Goal: Information Seeking & Learning: Compare options

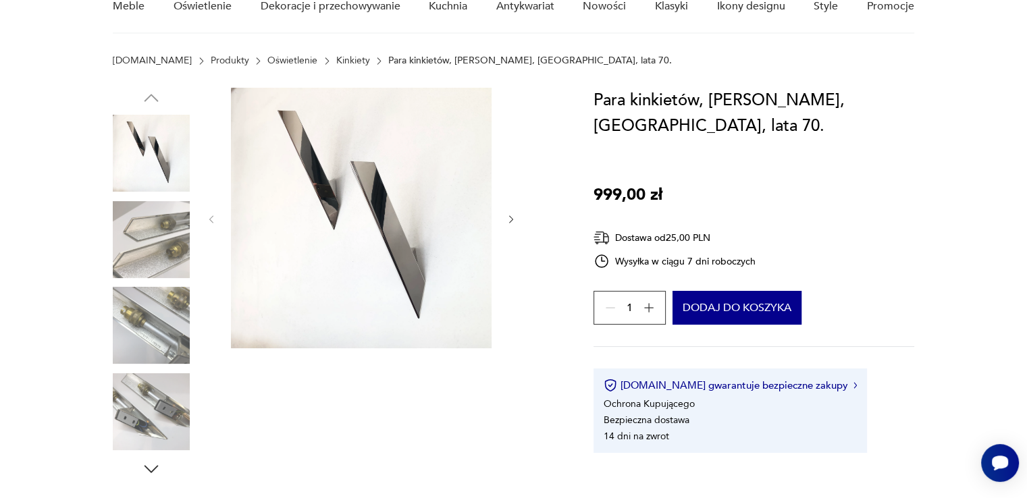
click at [340, 223] on img at bounding box center [361, 218] width 261 height 261
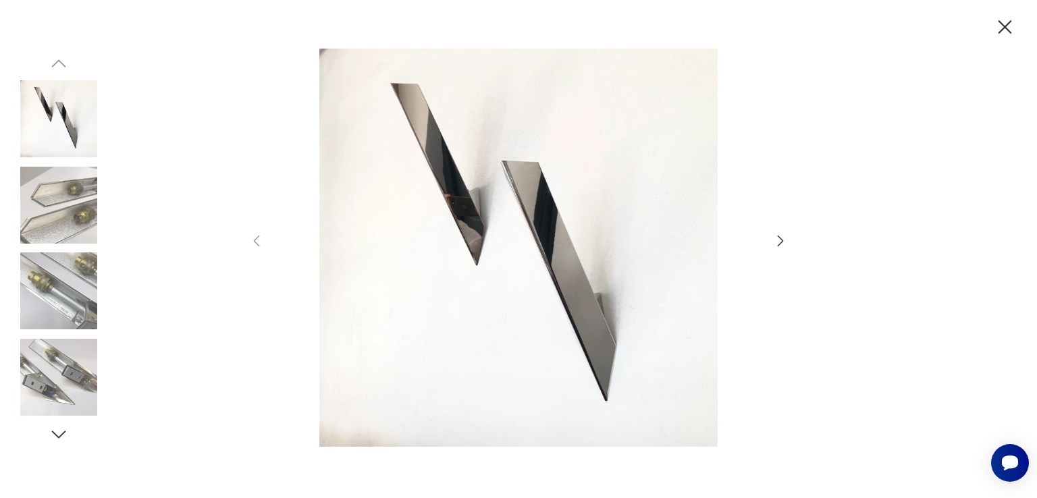
click at [340, 223] on img at bounding box center [518, 248] width 481 height 398
drag, startPoint x: 974, startPoint y: 337, endPoint x: 935, endPoint y: 161, distance: 180.4
click at [974, 337] on div at bounding box center [518, 249] width 1037 height 498
click at [1010, 28] on icon "button" at bounding box center [1005, 28] width 24 height 24
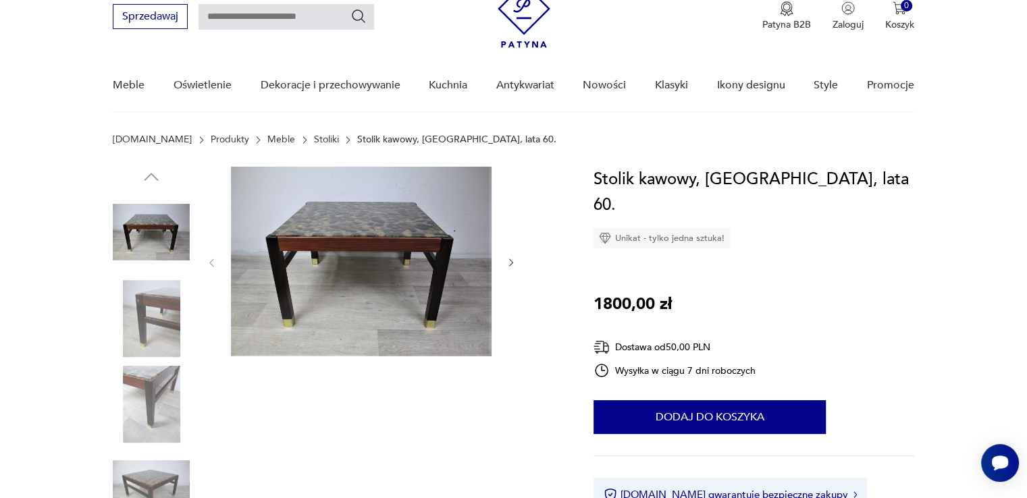
scroll to position [68, 0]
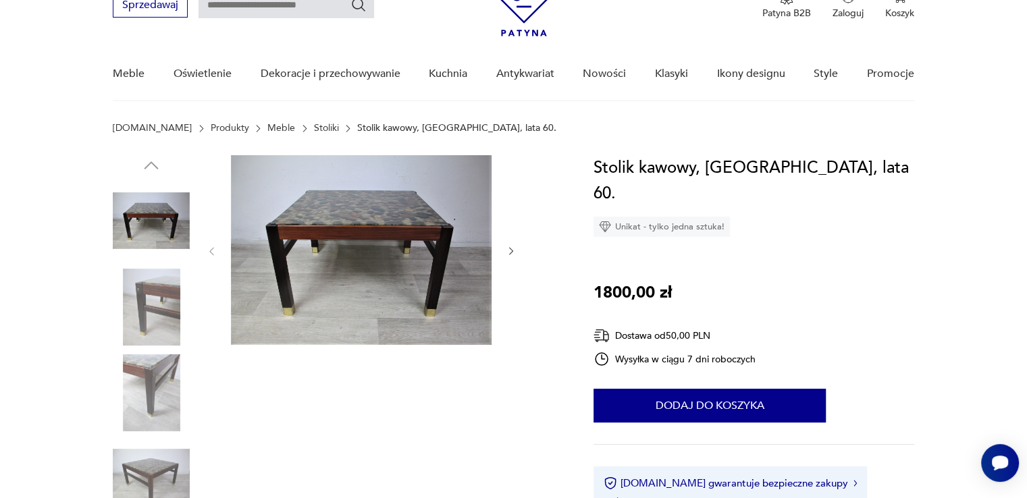
click at [508, 249] on icon "button" at bounding box center [511, 251] width 11 height 11
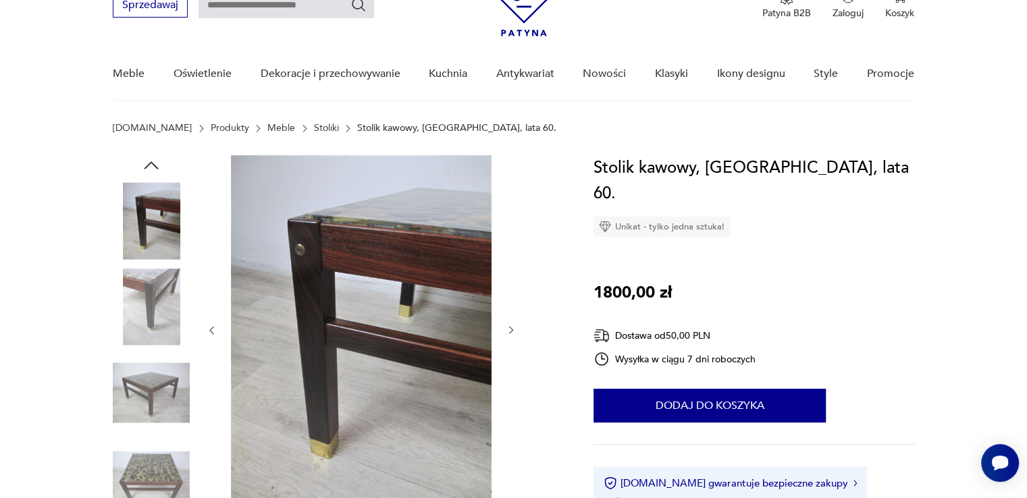
click at [512, 328] on icon "button" at bounding box center [511, 330] width 11 height 11
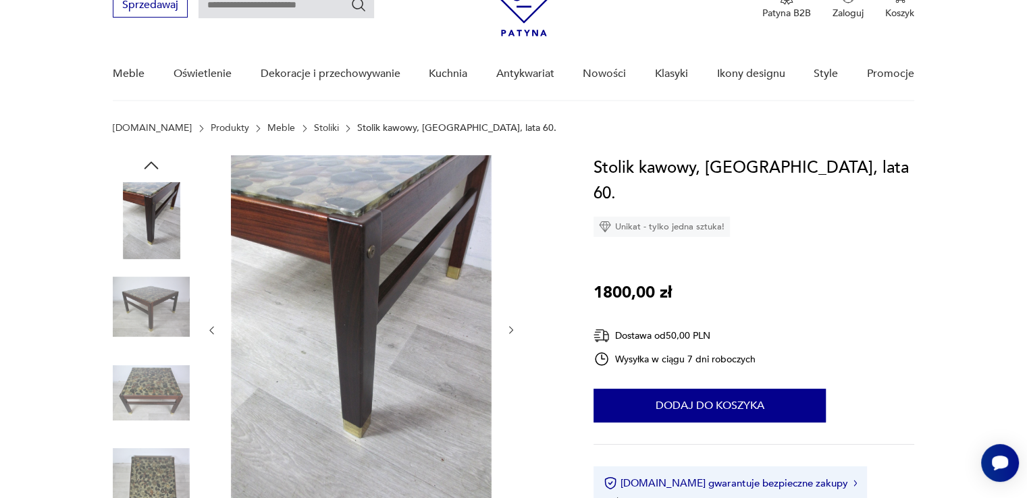
click at [511, 330] on icon "button" at bounding box center [511, 330] width 11 height 11
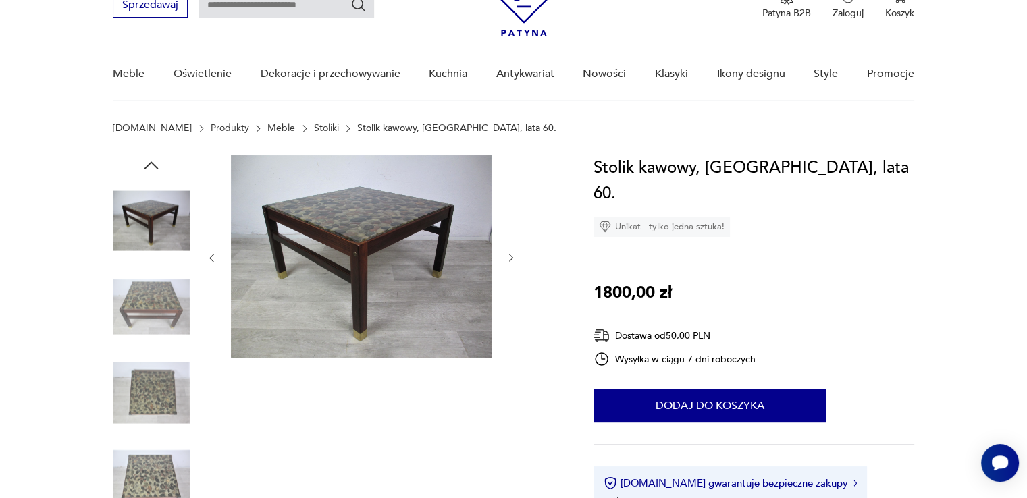
click at [511, 258] on icon "button" at bounding box center [511, 258] width 11 height 11
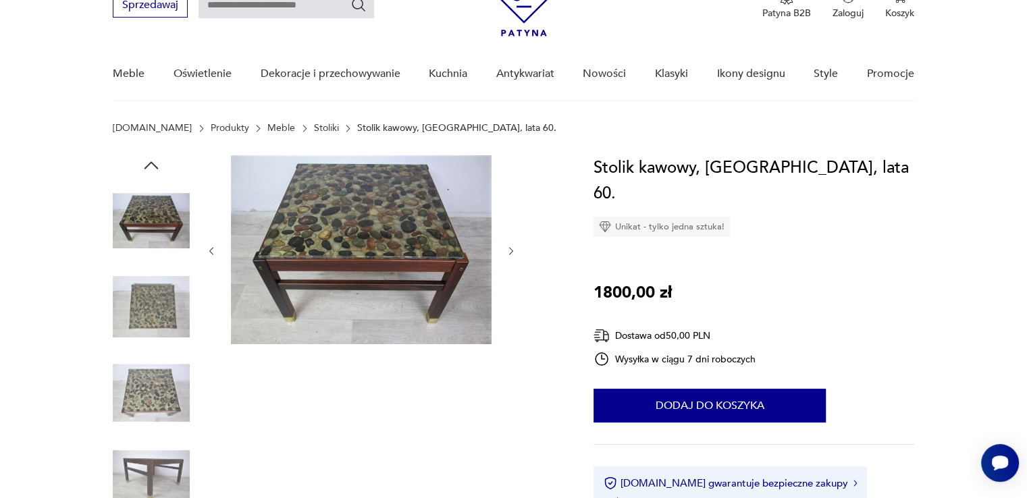
click at [512, 252] on icon "button" at bounding box center [511, 251] width 11 height 11
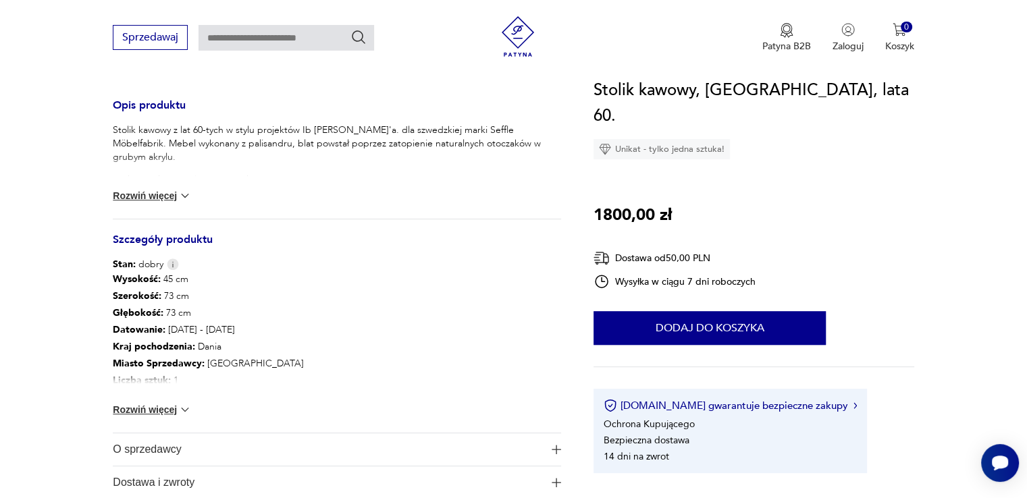
scroll to position [0, 0]
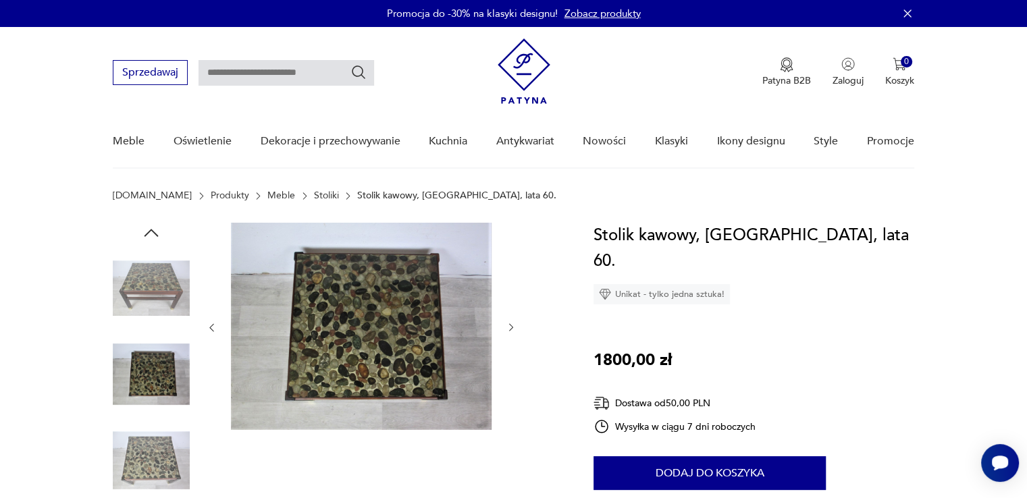
click at [314, 195] on link "Stoliki" at bounding box center [326, 195] width 25 height 11
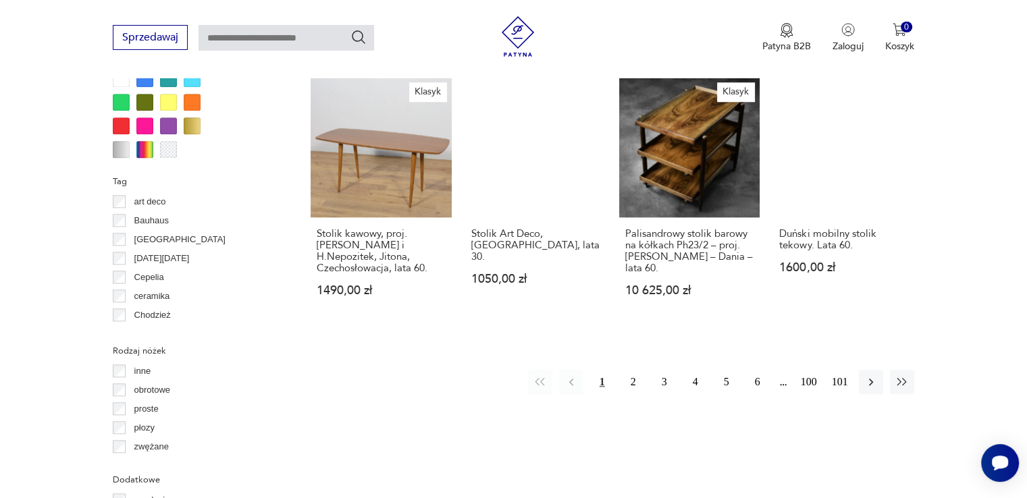
scroll to position [1303, 0]
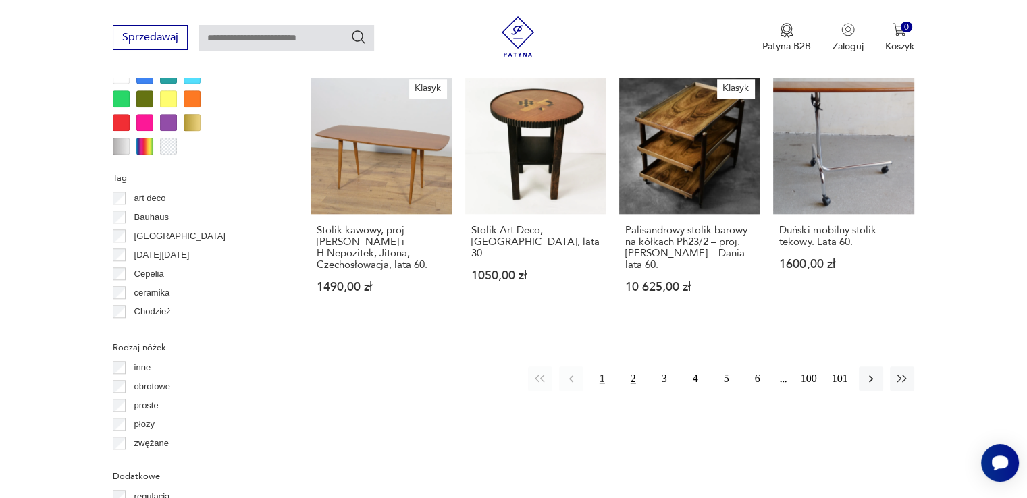
click at [630, 379] on button "2" at bounding box center [633, 379] width 24 height 24
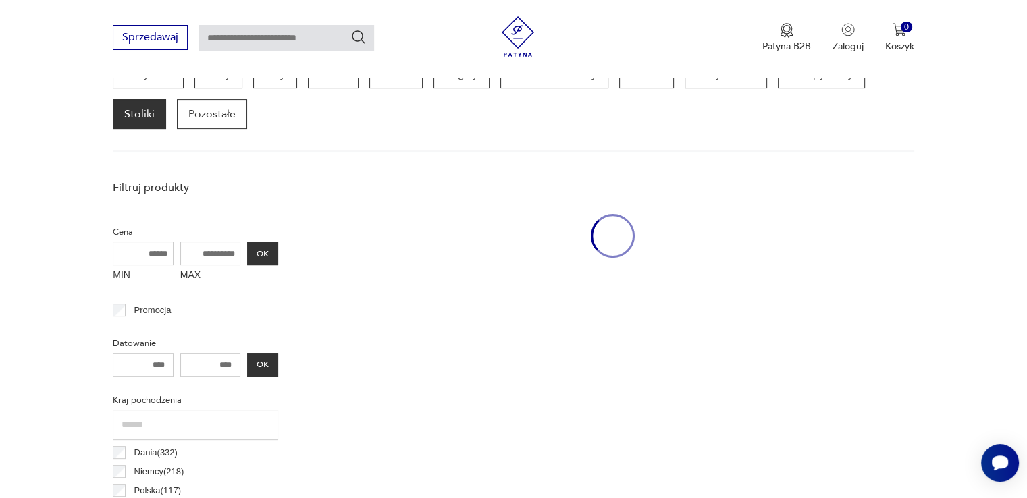
scroll to position [358, 0]
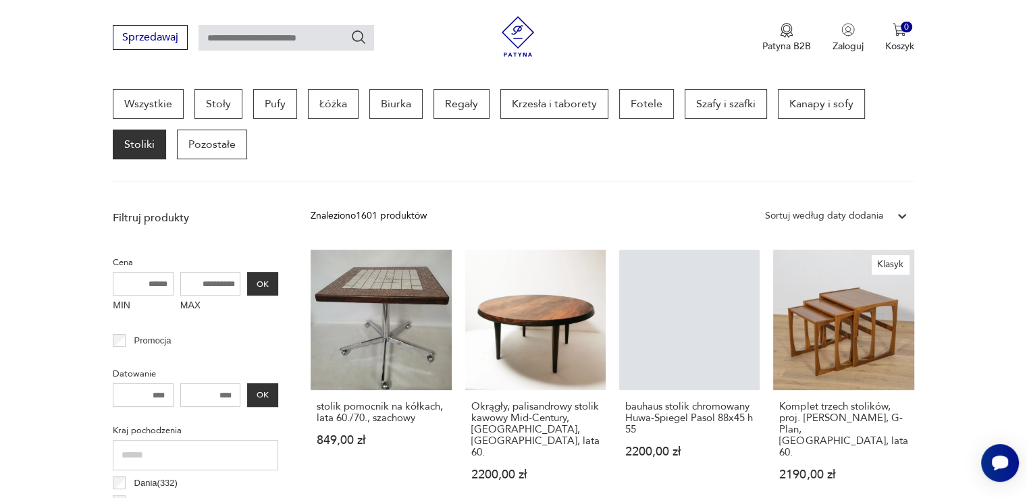
click at [304, 35] on input "text" at bounding box center [287, 38] width 176 height 26
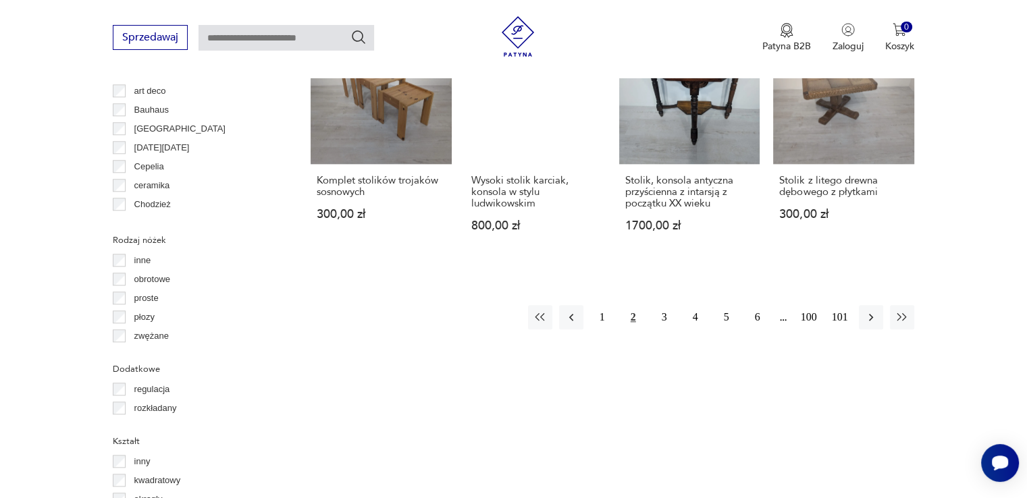
scroll to position [1438, 0]
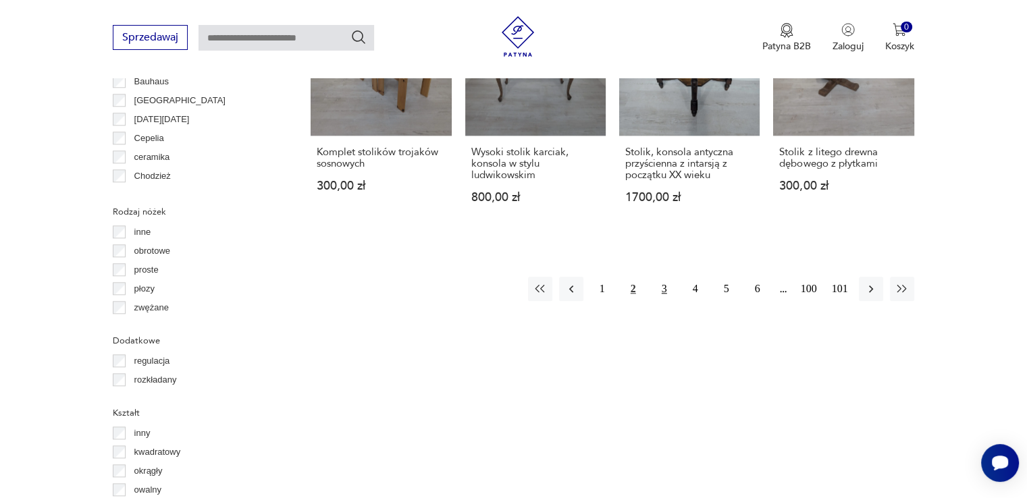
click at [662, 277] on button "3" at bounding box center [664, 289] width 24 height 24
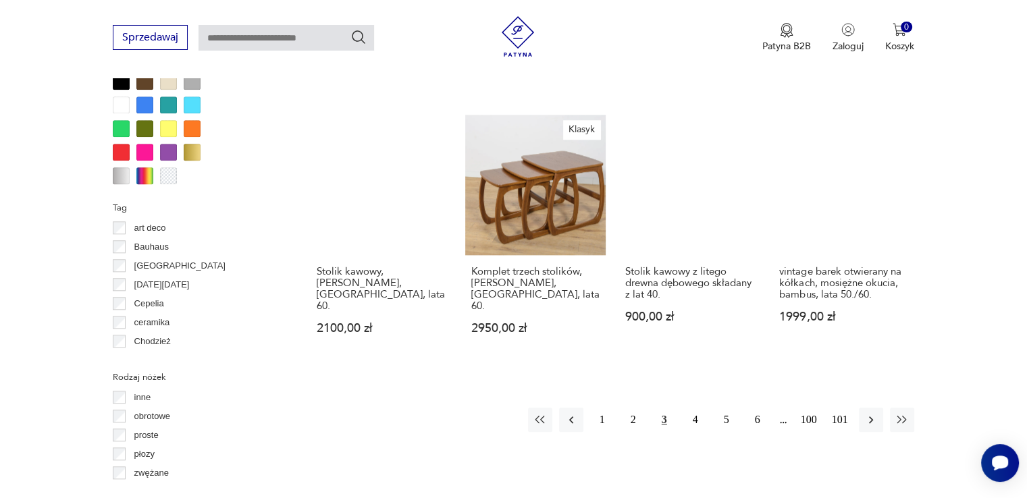
scroll to position [1303, 0]
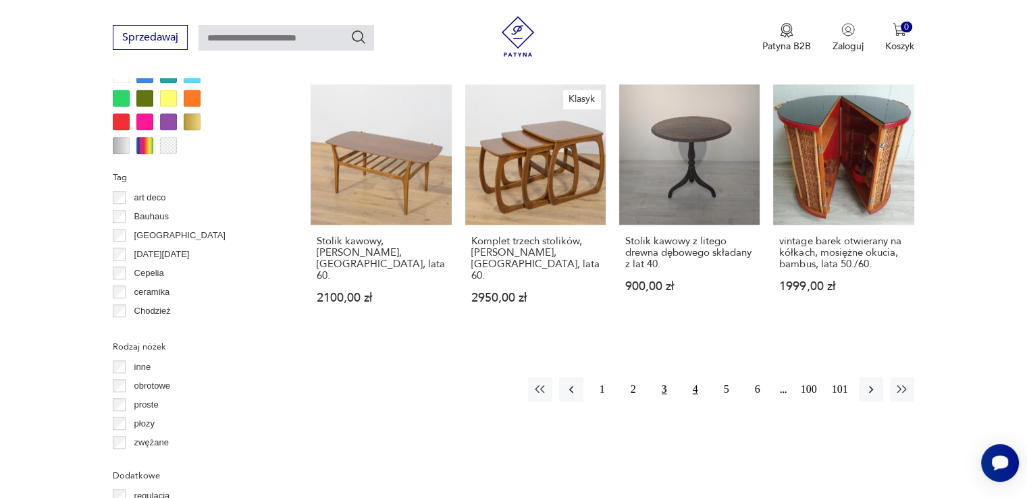
click at [697, 377] on button "4" at bounding box center [695, 389] width 24 height 24
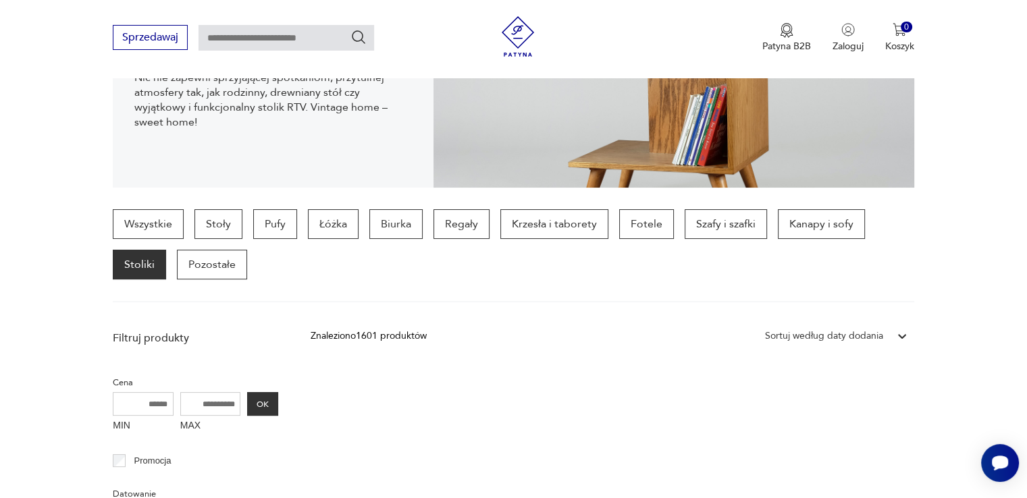
scroll to position [223, 0]
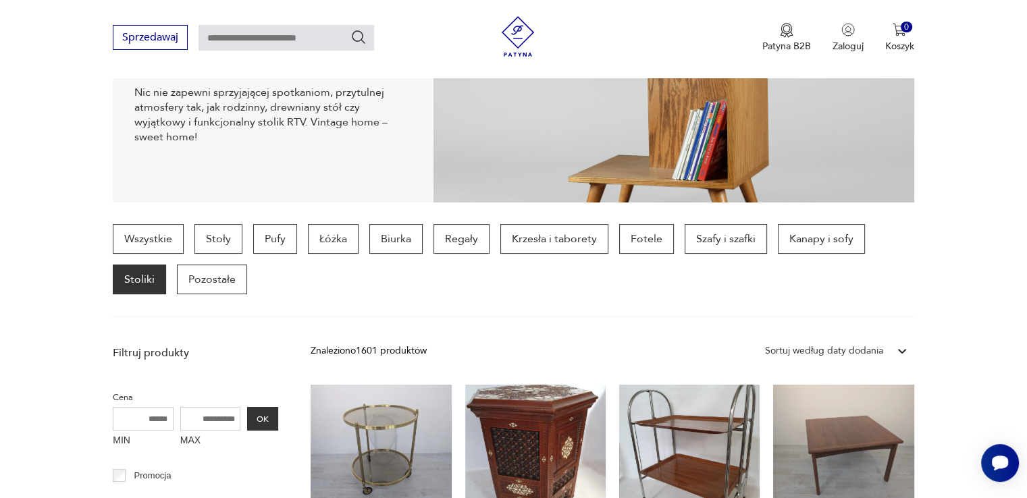
click at [290, 41] on input "text" at bounding box center [287, 38] width 176 height 26
type input "**********"
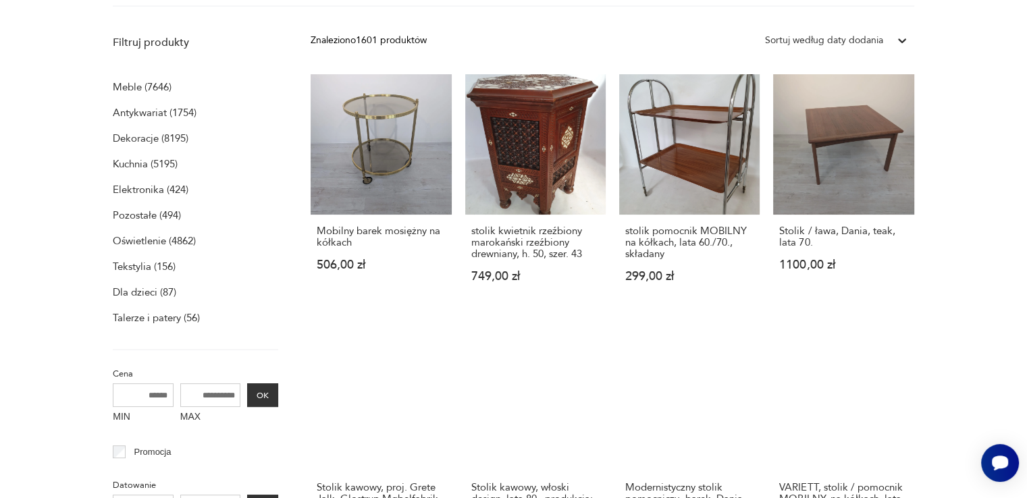
scroll to position [0, 0]
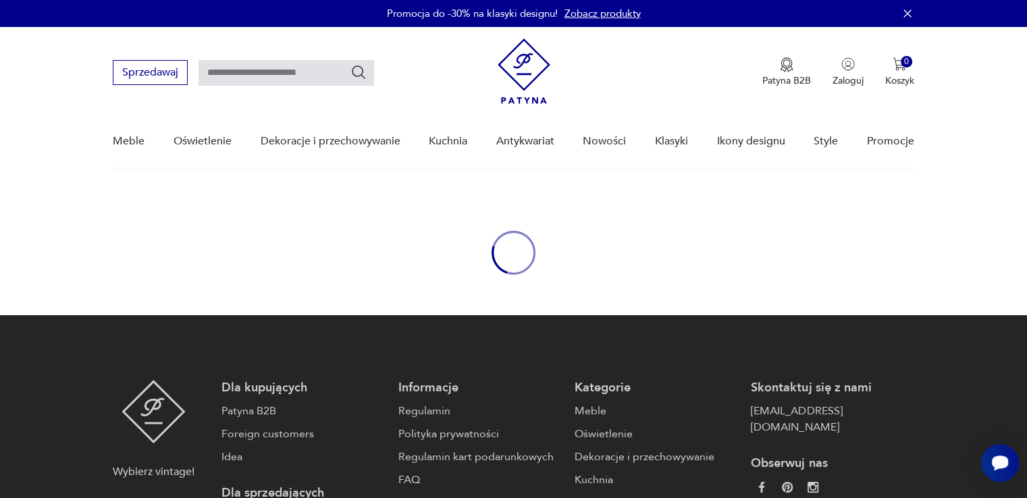
type input "**********"
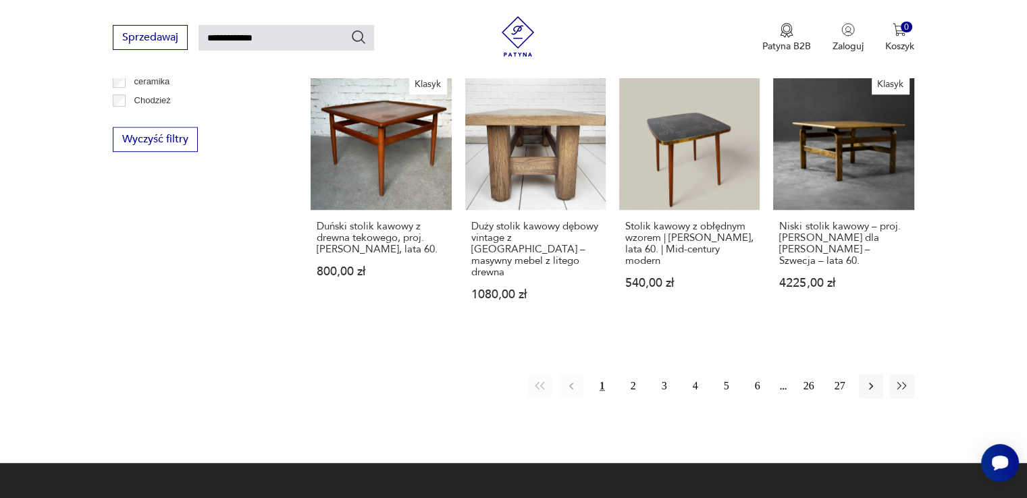
scroll to position [1052, 0]
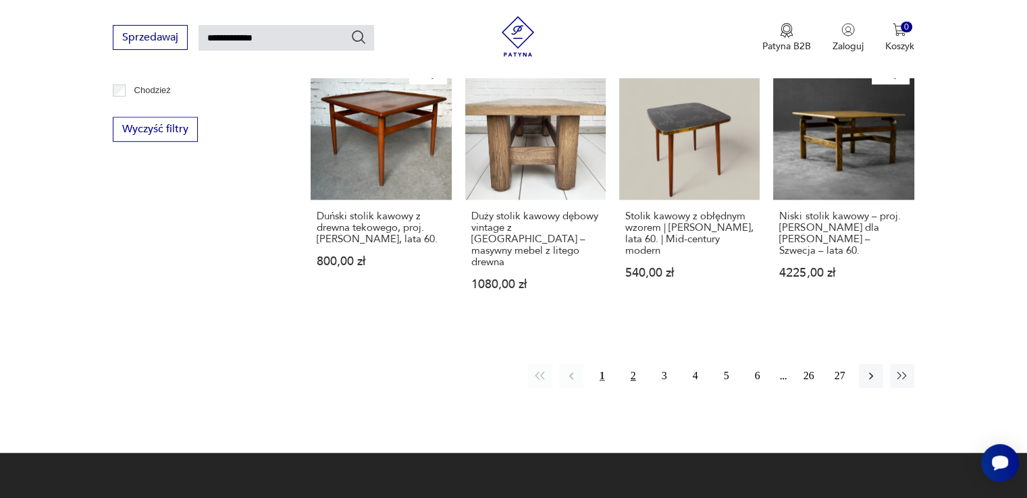
click at [633, 364] on button "2" at bounding box center [633, 376] width 24 height 24
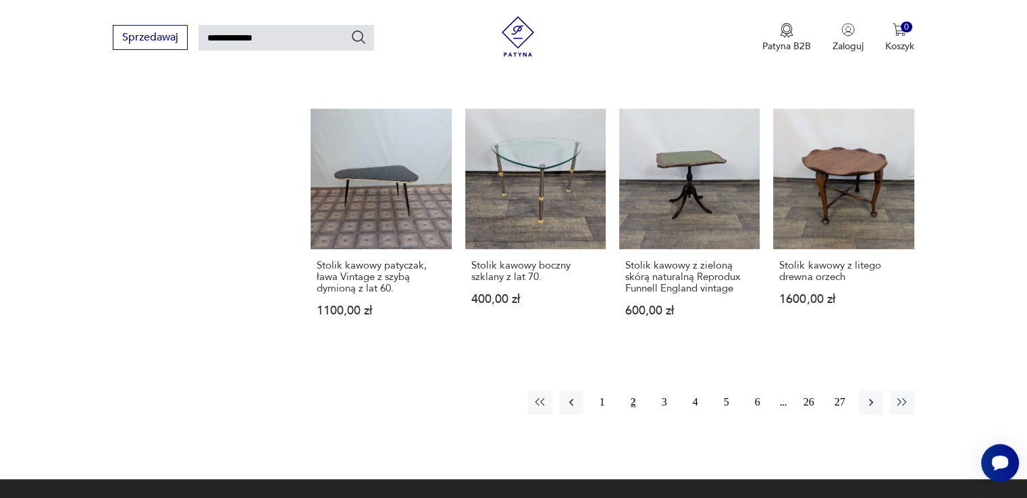
scroll to position [993, 0]
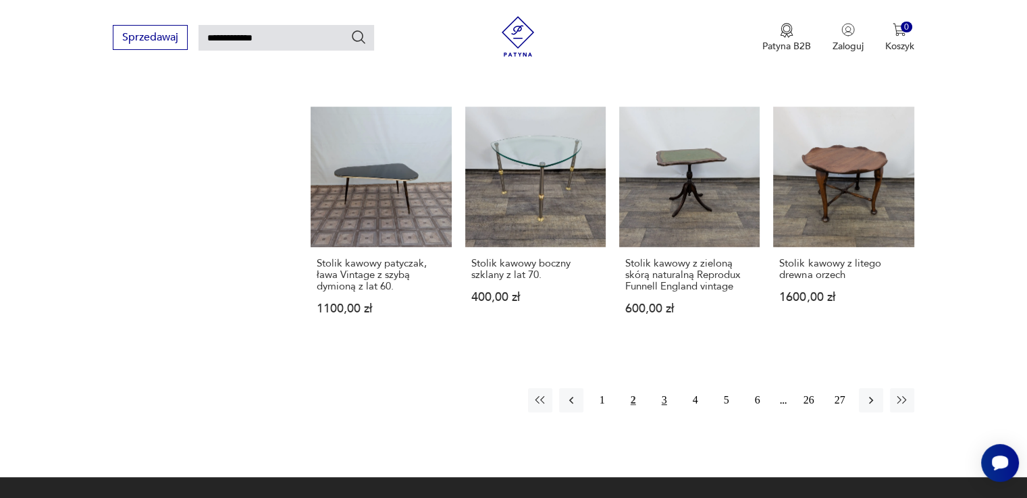
click at [667, 388] on button "3" at bounding box center [664, 400] width 24 height 24
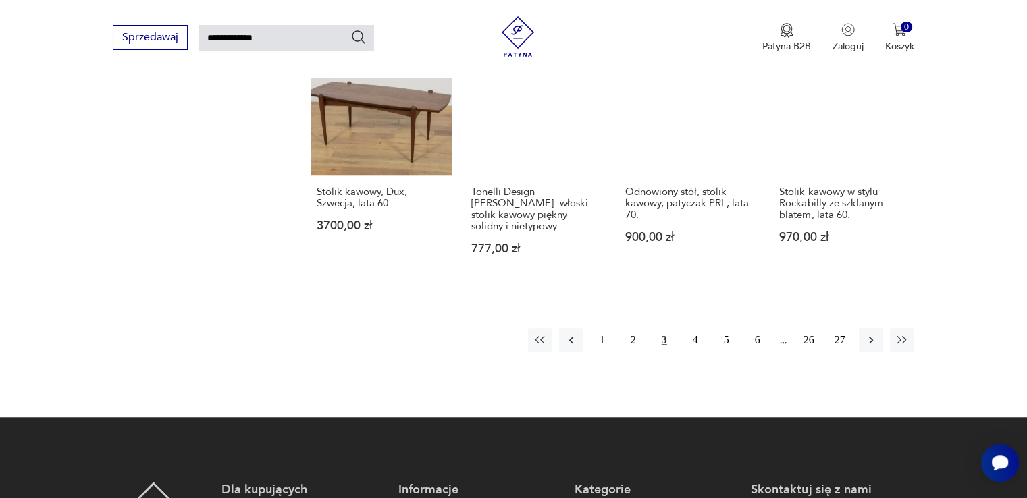
scroll to position [1061, 0]
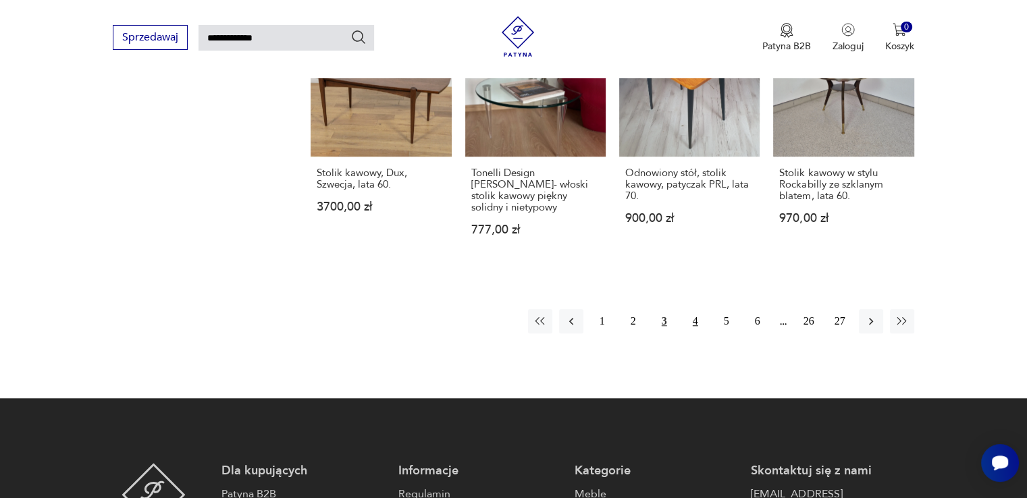
click at [691, 309] on button "4" at bounding box center [695, 321] width 24 height 24
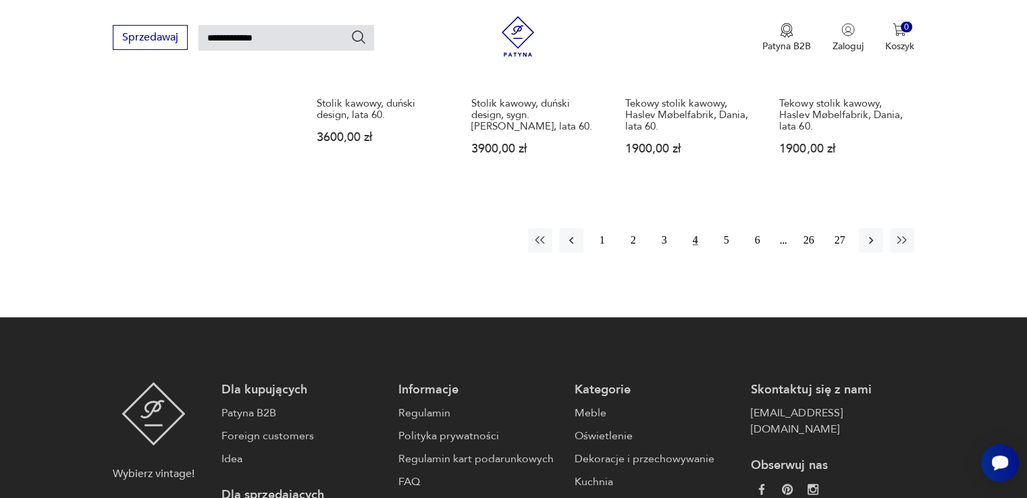
scroll to position [1196, 0]
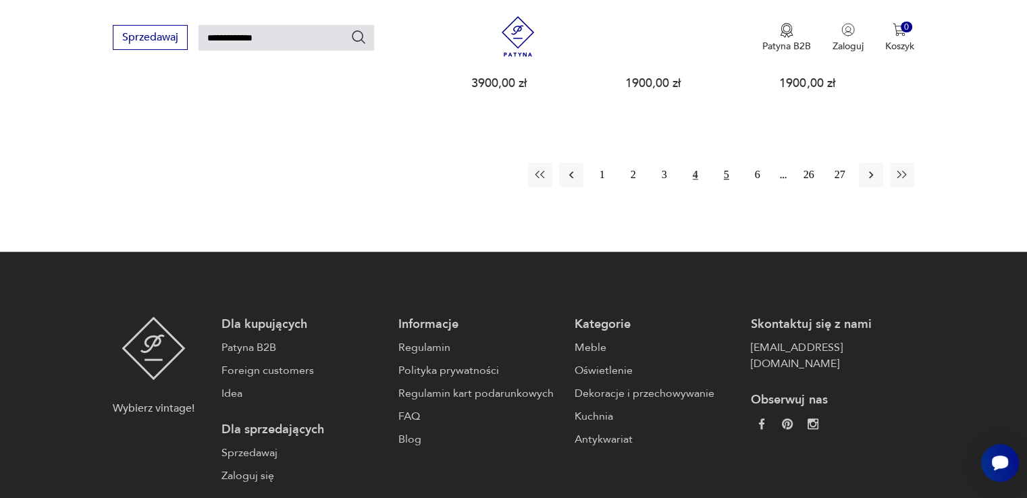
click at [731, 168] on button "5" at bounding box center [726, 175] width 24 height 24
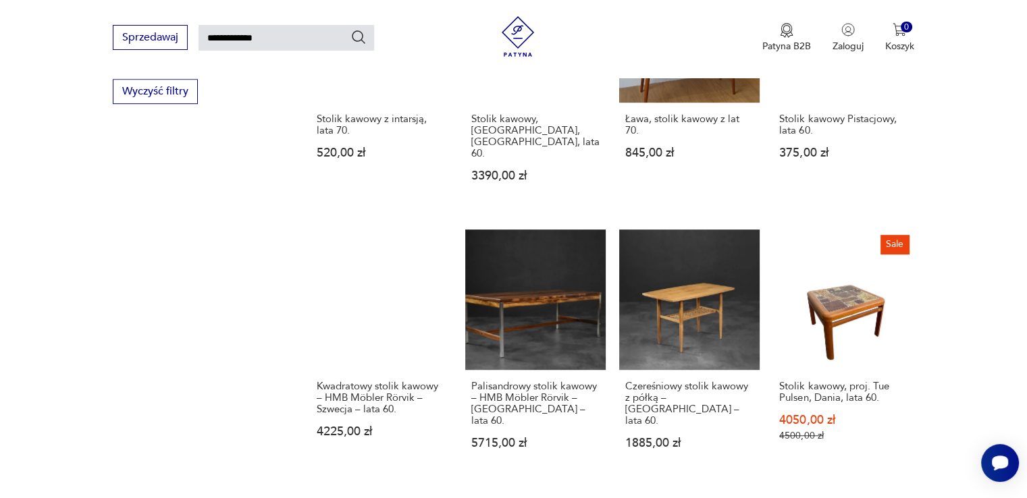
scroll to position [926, 0]
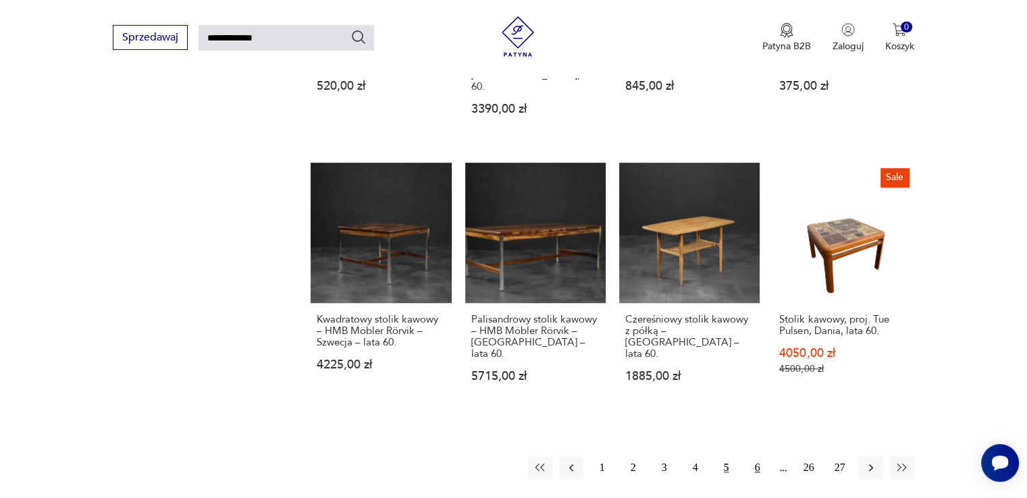
click at [754, 456] on button "6" at bounding box center [758, 468] width 24 height 24
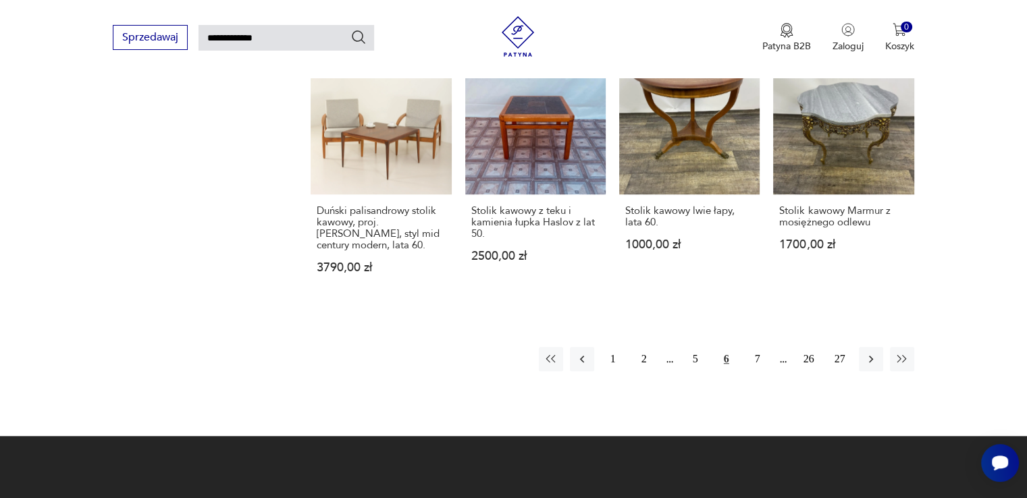
scroll to position [1061, 0]
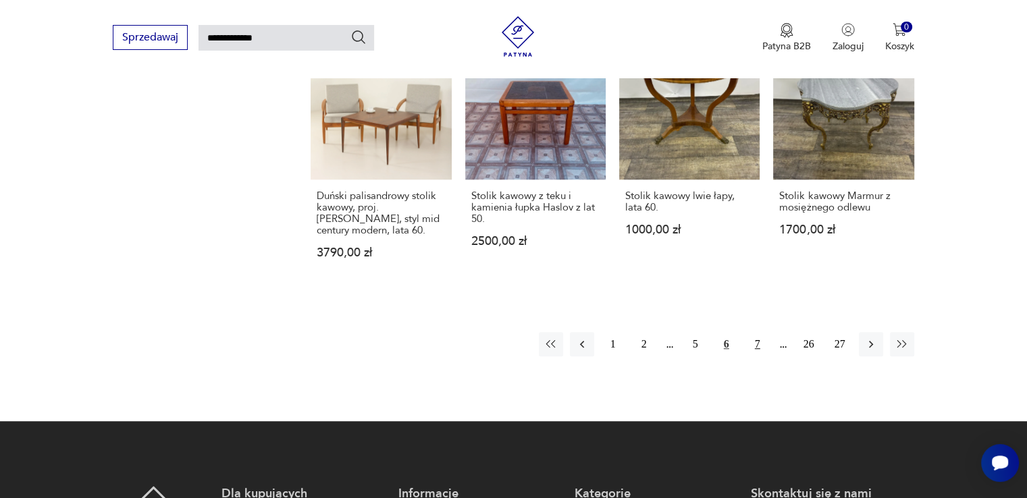
click at [755, 332] on button "7" at bounding box center [758, 344] width 24 height 24
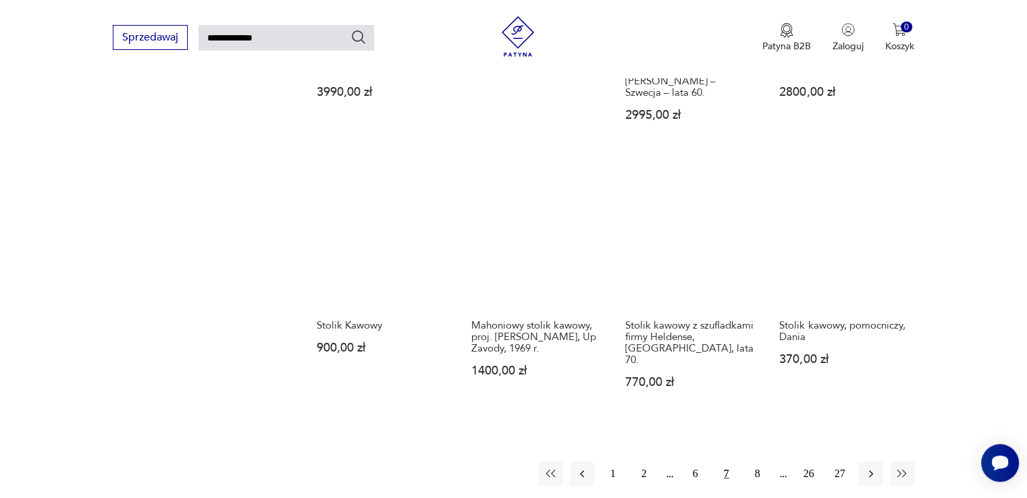
scroll to position [993, 0]
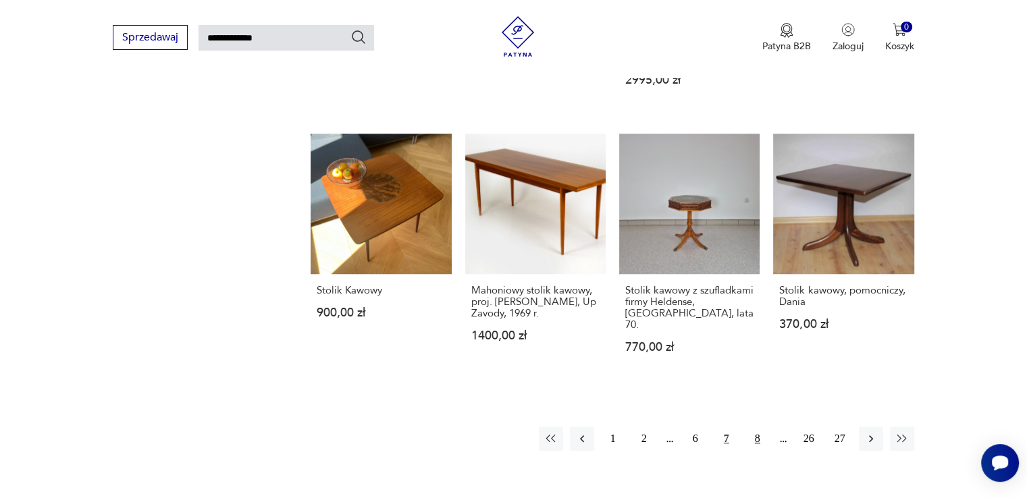
click at [756, 427] on button "8" at bounding box center [758, 439] width 24 height 24
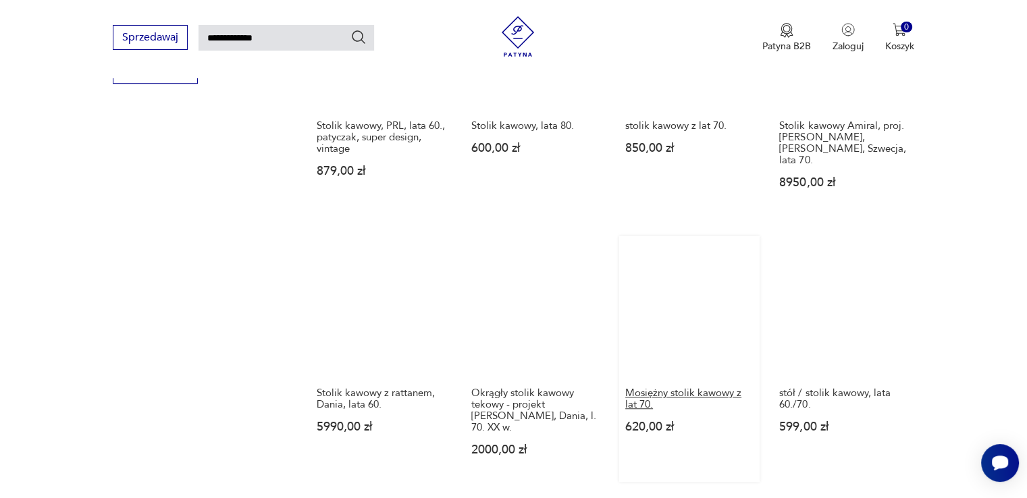
scroll to position [1061, 0]
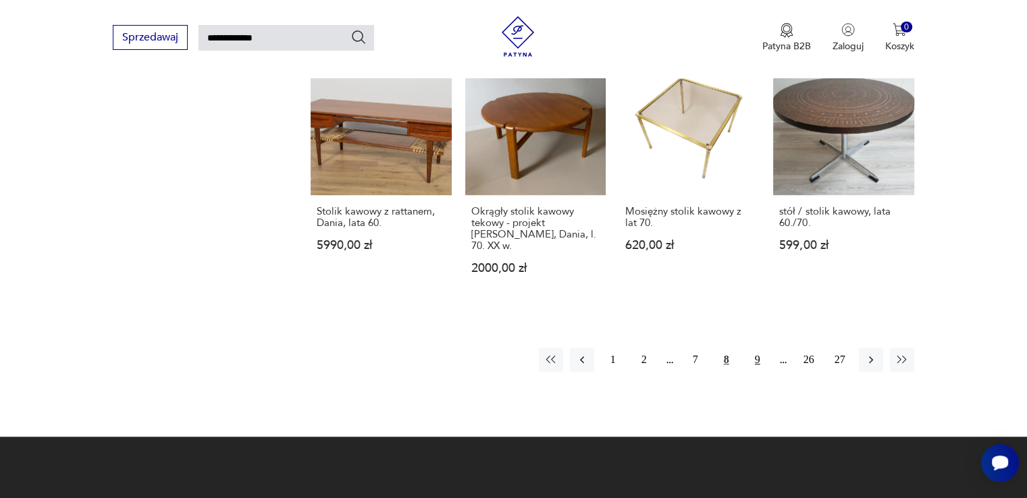
click at [759, 348] on button "9" at bounding box center [758, 360] width 24 height 24
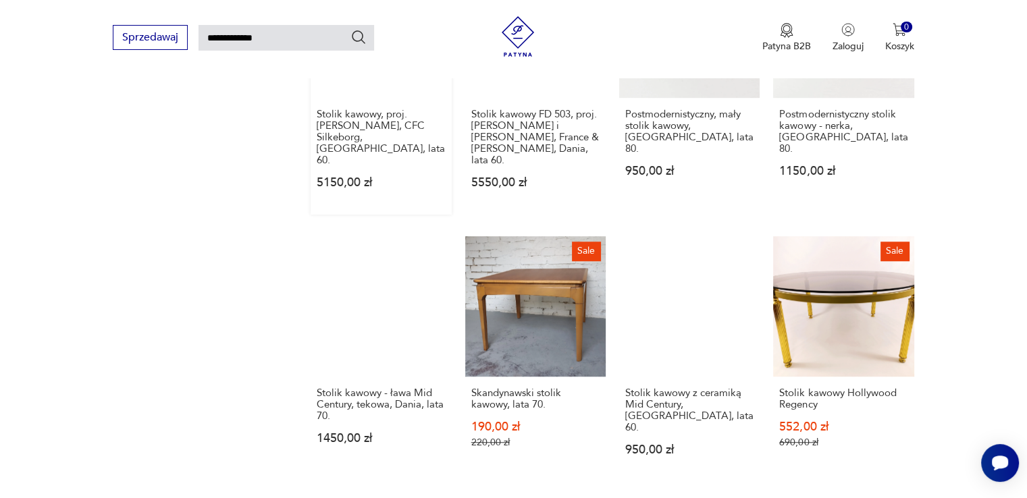
scroll to position [993, 0]
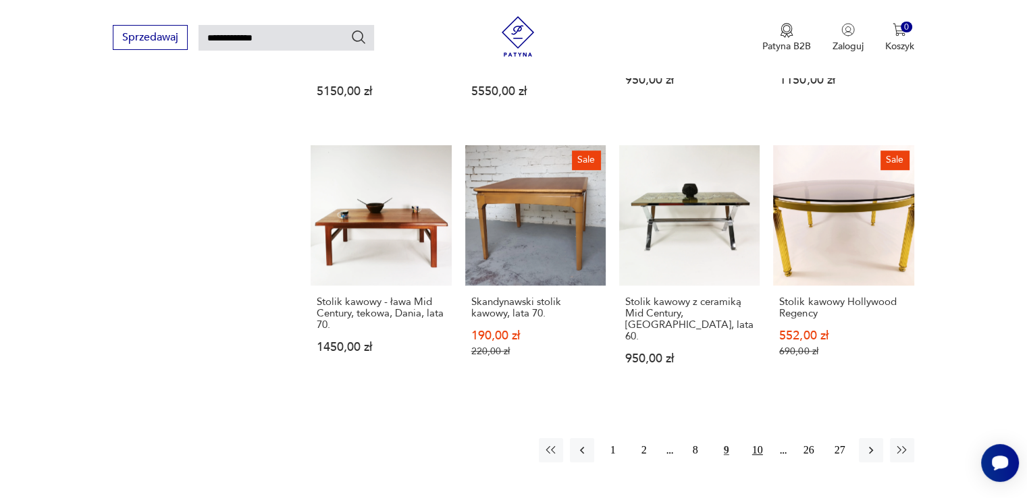
click at [755, 438] on button "10" at bounding box center [758, 450] width 24 height 24
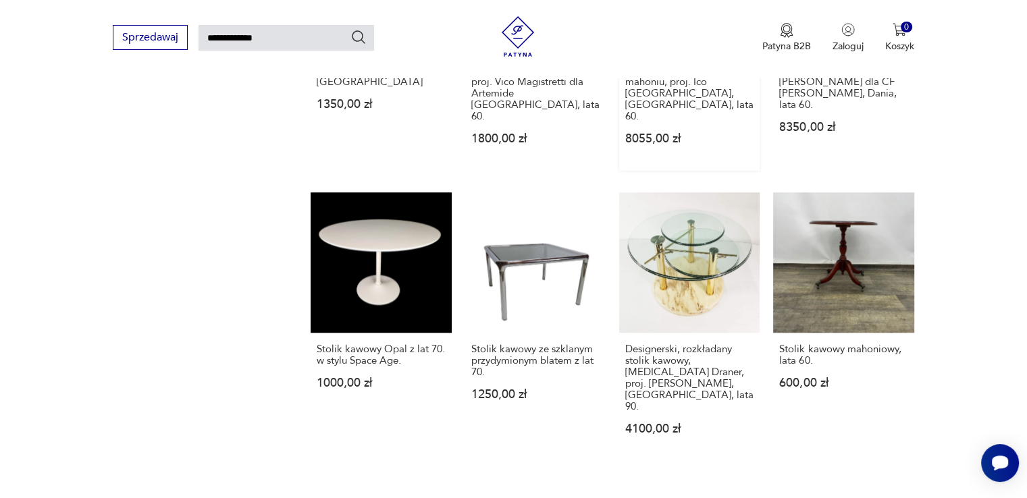
scroll to position [1128, 0]
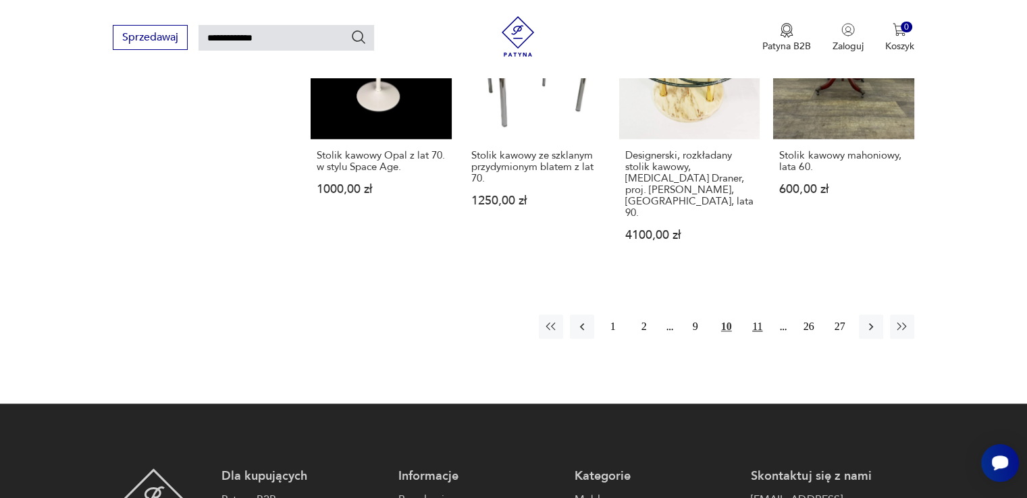
click at [762, 315] on button "11" at bounding box center [758, 327] width 24 height 24
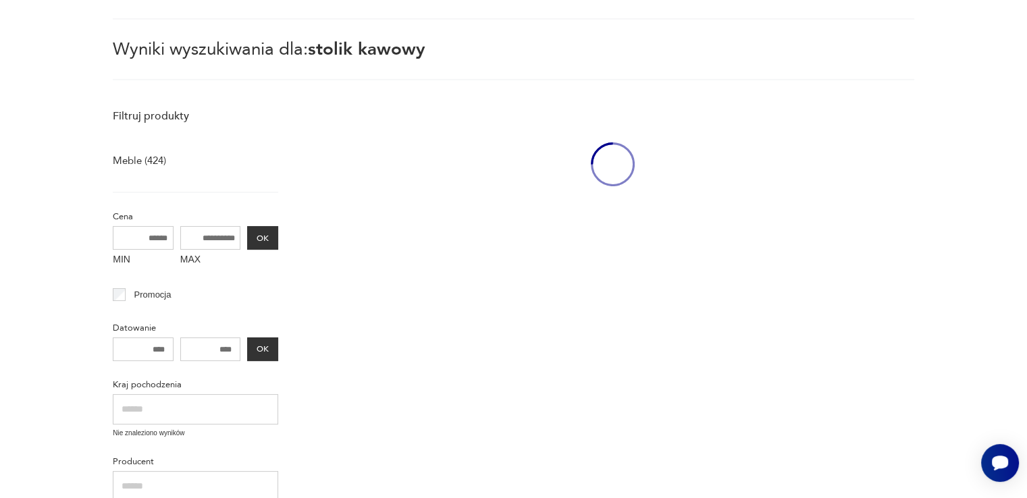
scroll to position [48, 0]
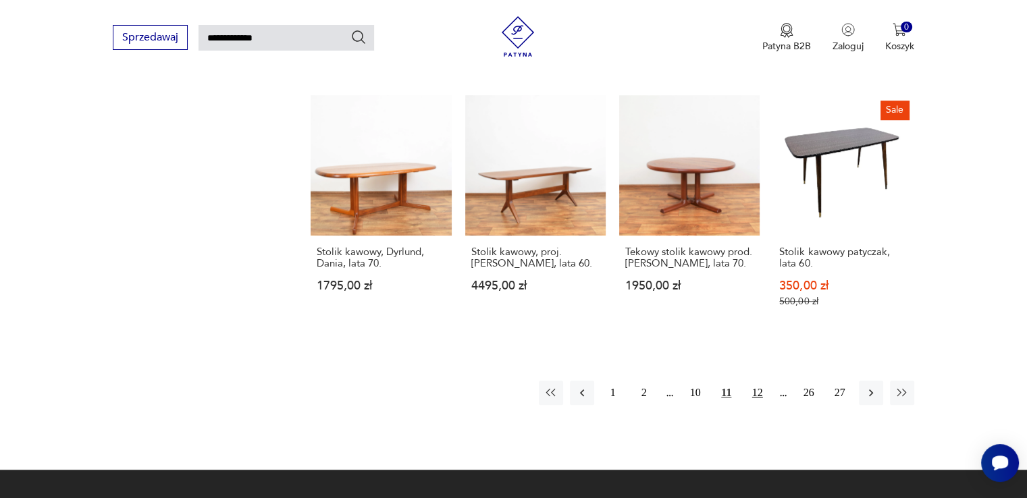
click at [746, 381] on button "12" at bounding box center [758, 393] width 24 height 24
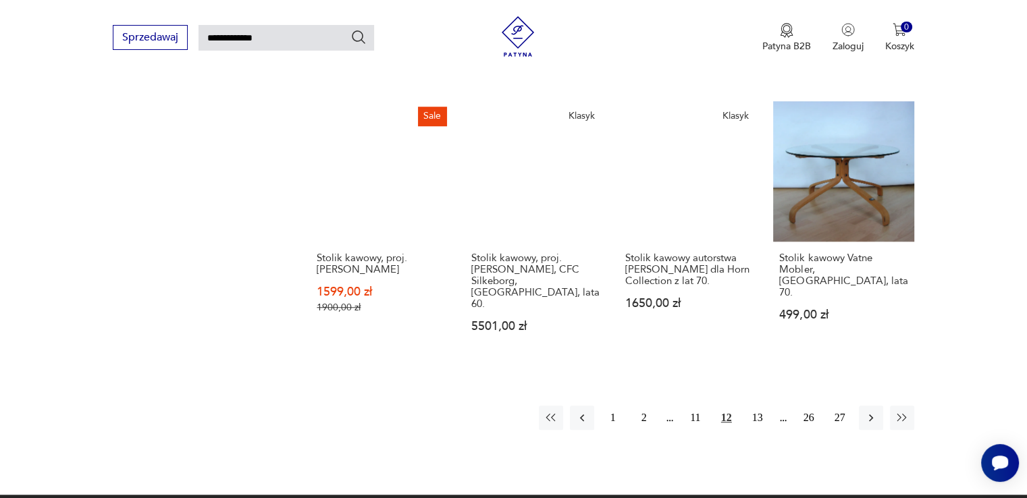
scroll to position [993, 0]
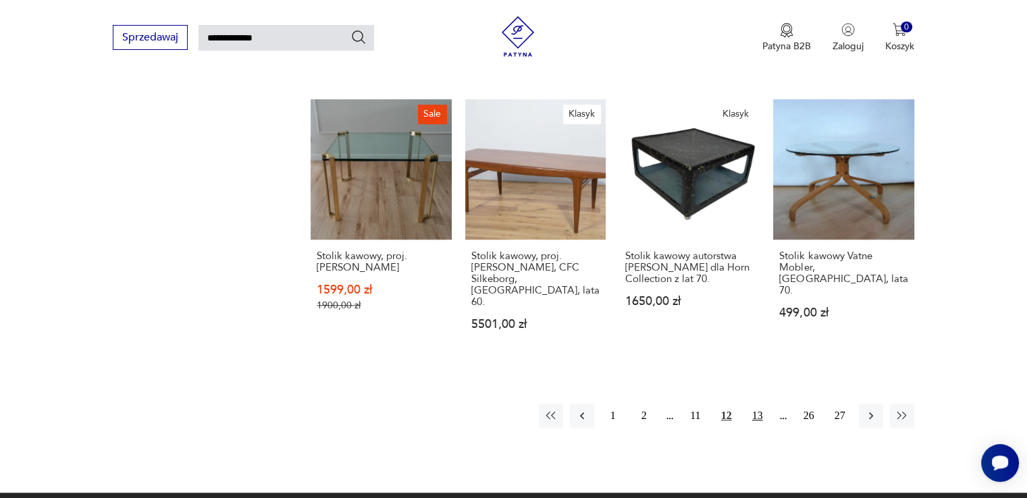
click at [764, 410] on button "13" at bounding box center [758, 416] width 24 height 24
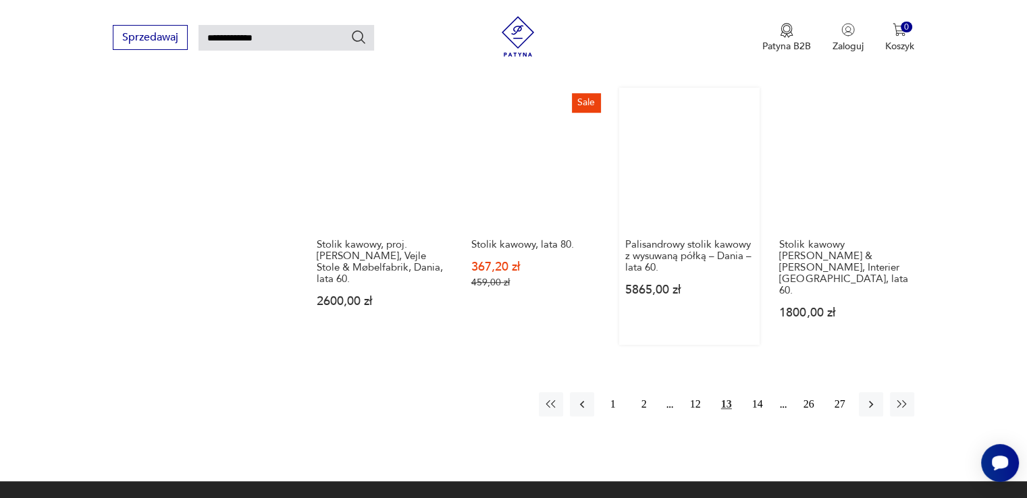
scroll to position [1128, 0]
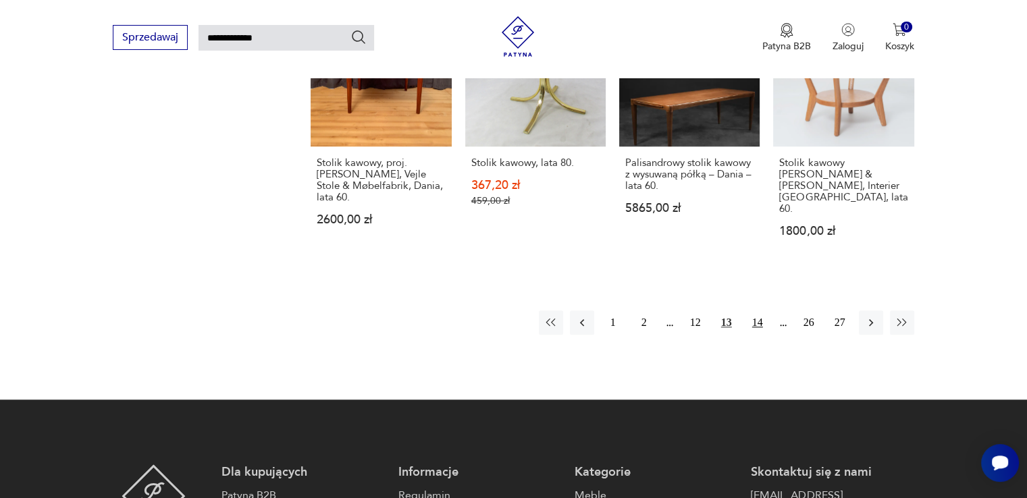
click at [766, 311] on button "14" at bounding box center [758, 323] width 24 height 24
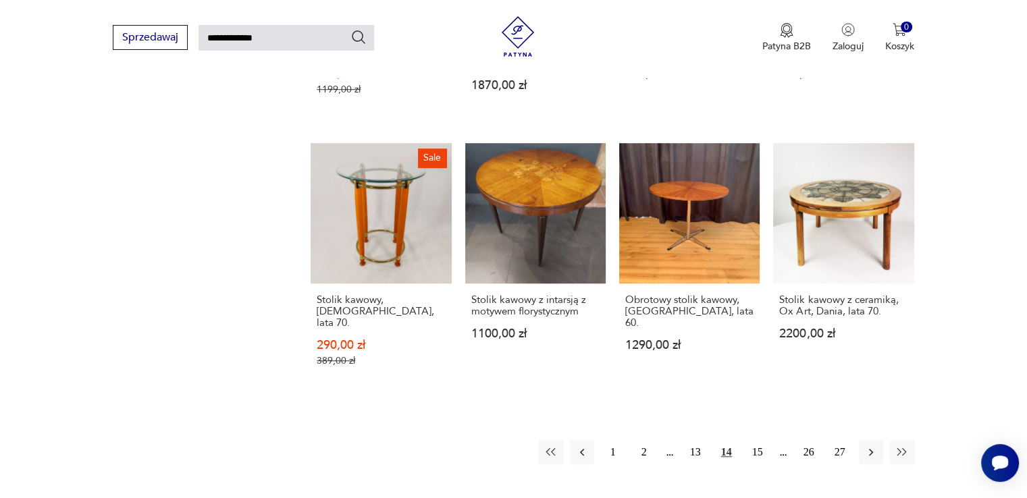
scroll to position [993, 0]
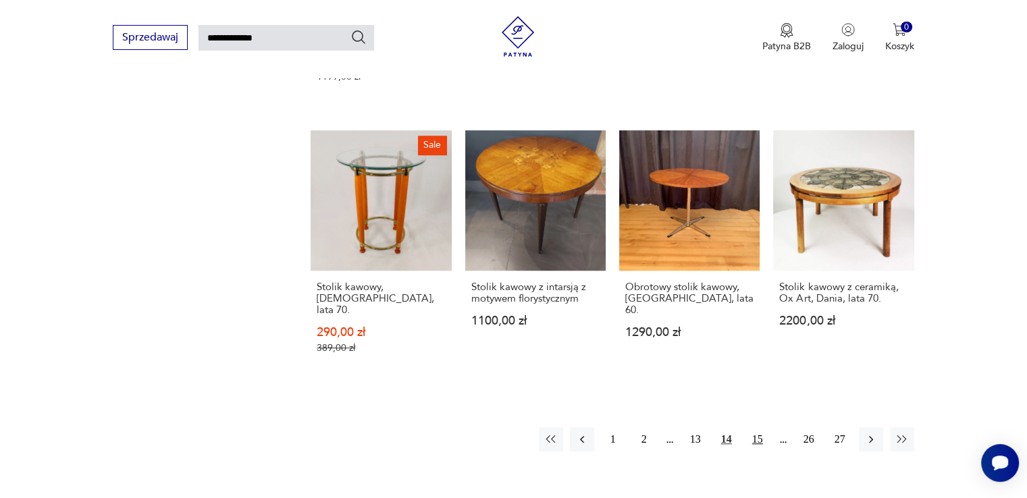
click at [755, 427] on button "15" at bounding box center [758, 439] width 24 height 24
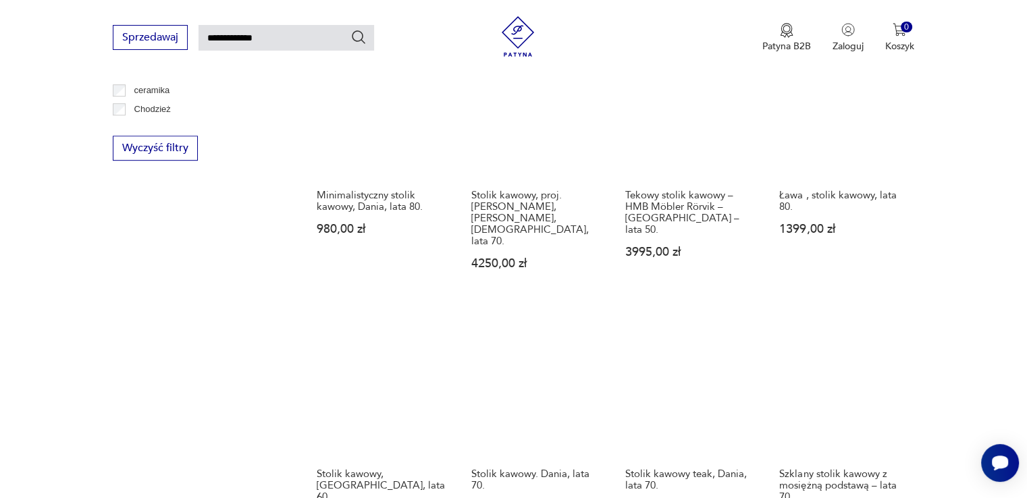
scroll to position [993, 0]
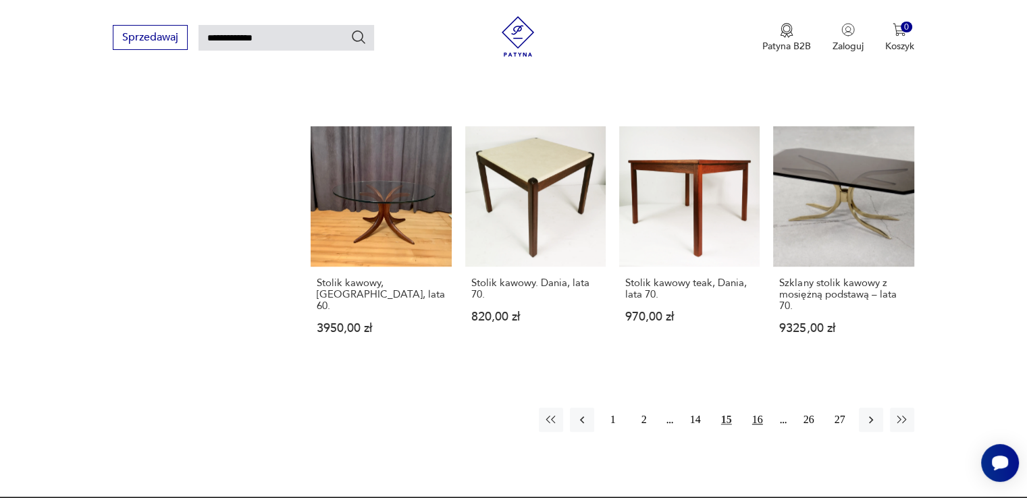
click at [760, 408] on button "16" at bounding box center [758, 420] width 24 height 24
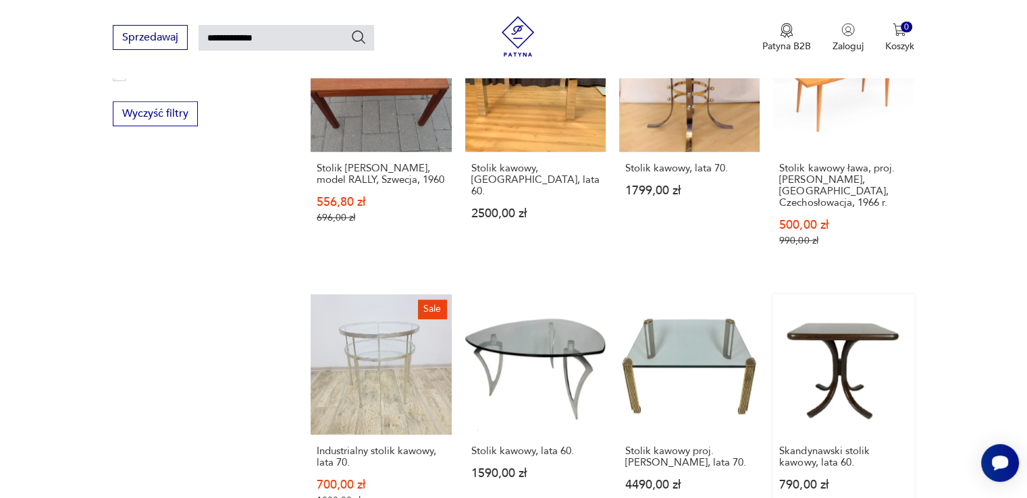
scroll to position [1061, 0]
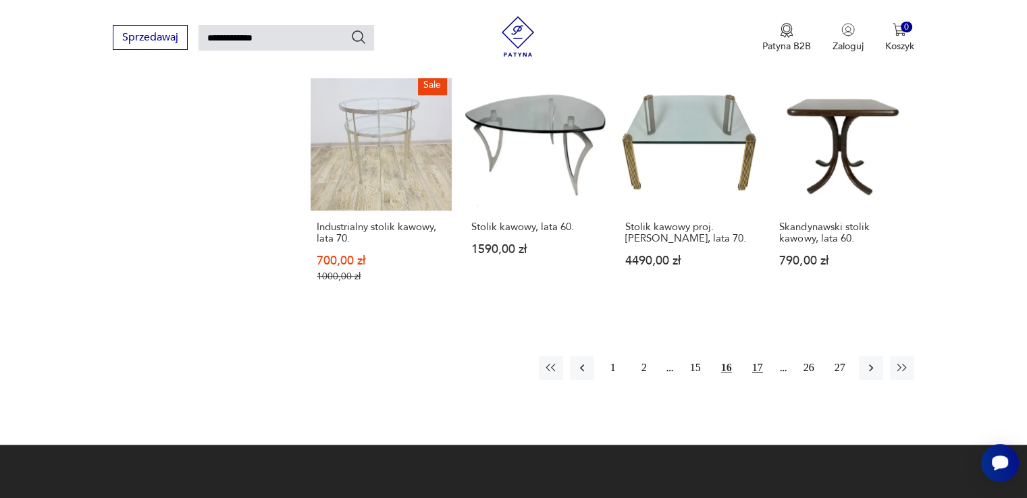
click at [762, 356] on button "17" at bounding box center [758, 368] width 24 height 24
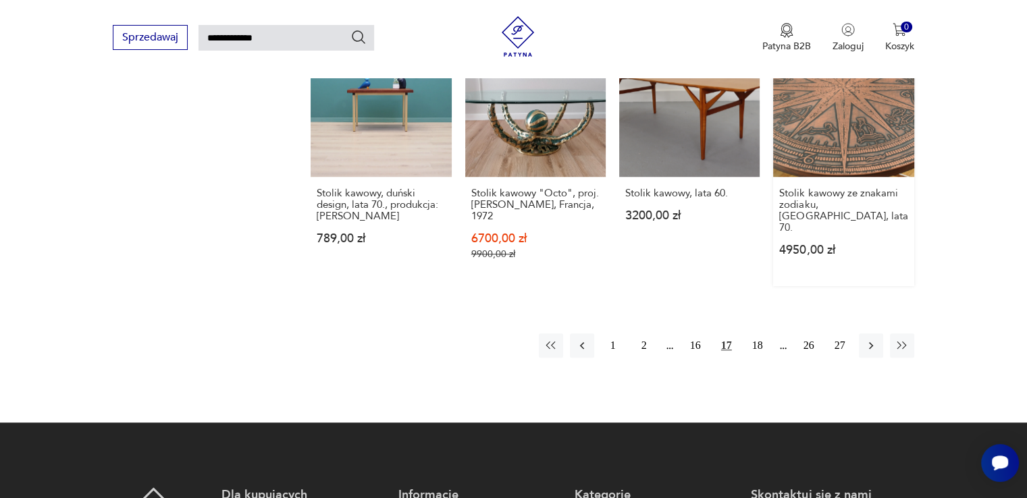
scroll to position [1128, 0]
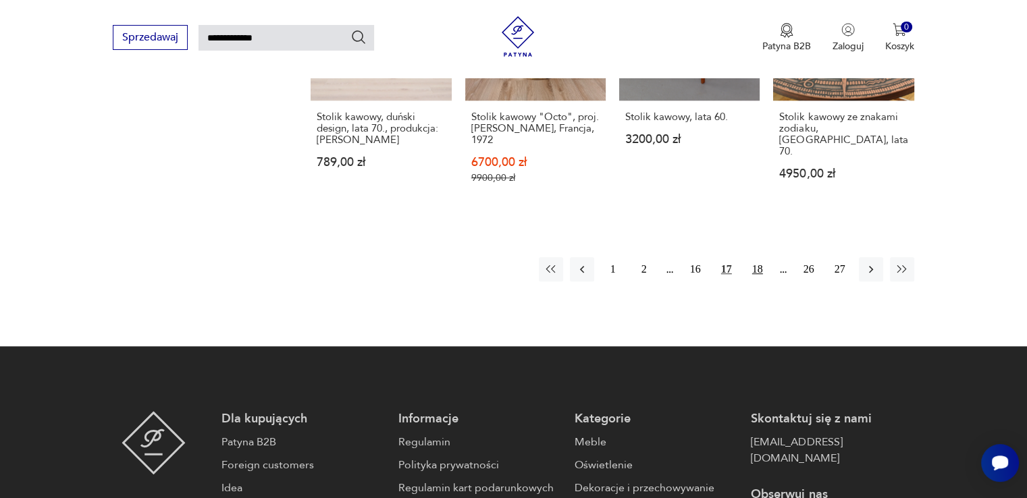
click at [758, 258] on button "18" at bounding box center [758, 269] width 24 height 24
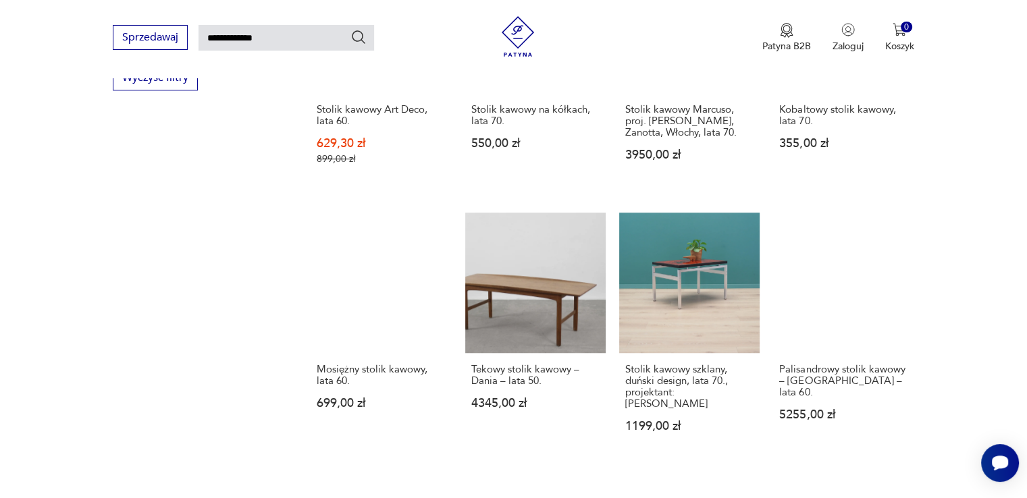
scroll to position [1013, 0]
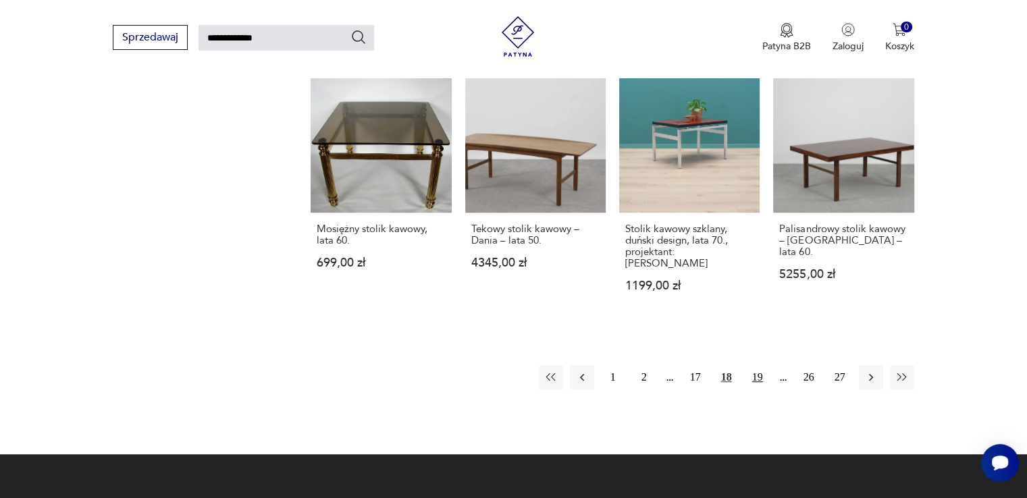
click at [756, 365] on button "19" at bounding box center [758, 377] width 24 height 24
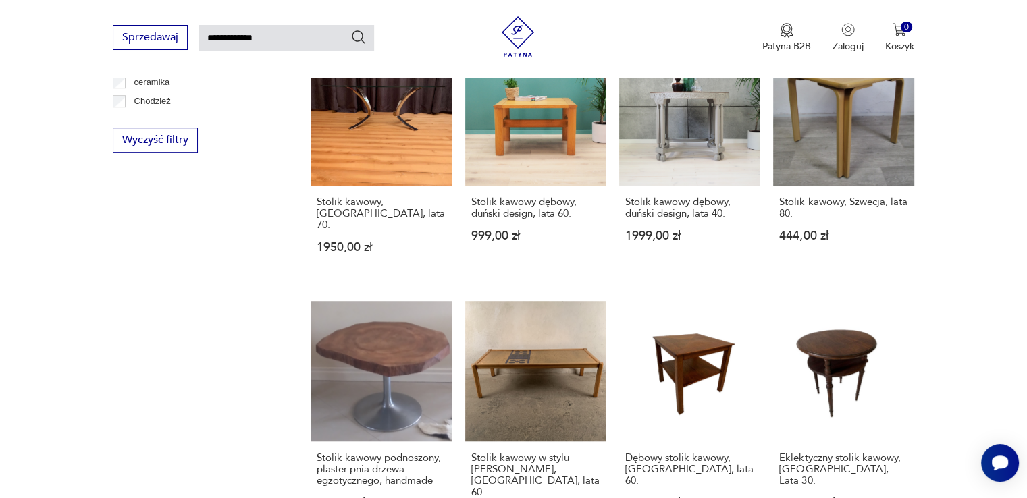
scroll to position [1080, 0]
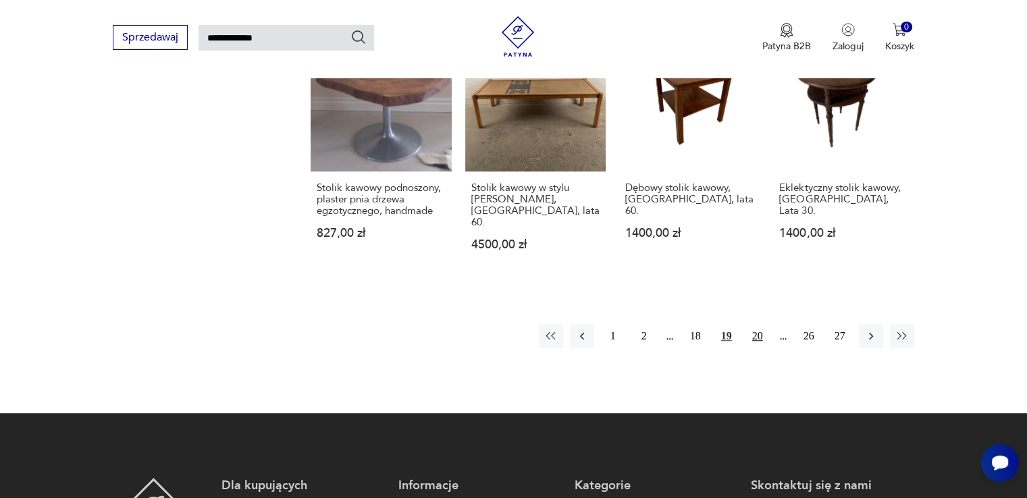
click at [752, 324] on button "20" at bounding box center [758, 336] width 24 height 24
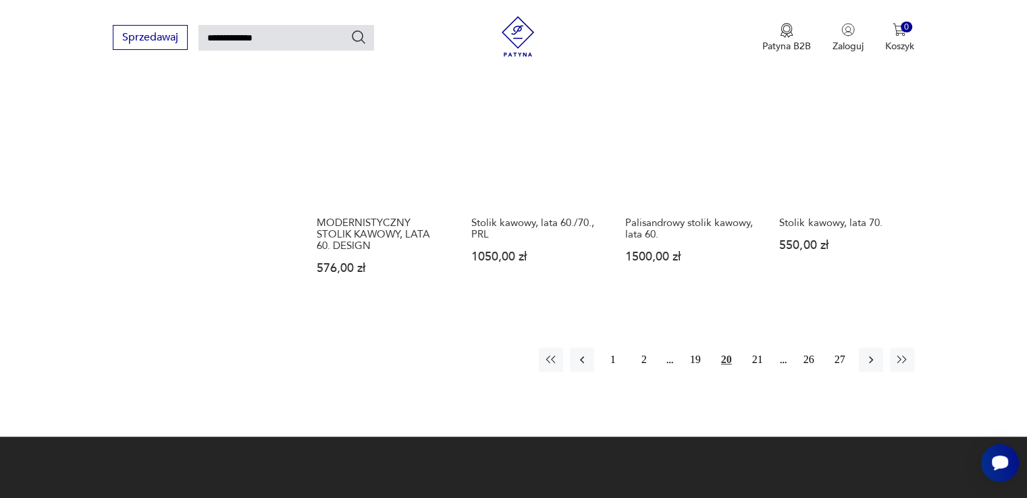
scroll to position [1148, 0]
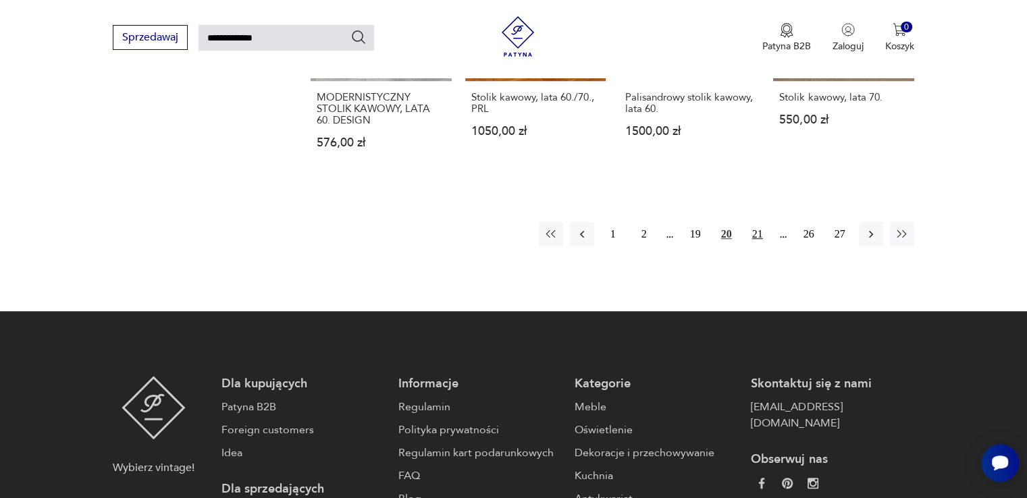
click at [750, 222] on button "21" at bounding box center [758, 234] width 24 height 24
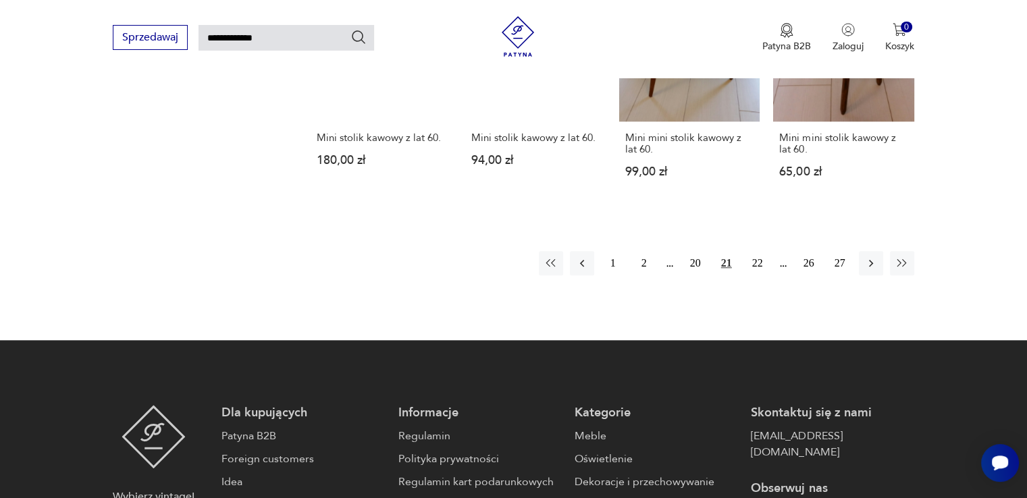
scroll to position [1118, 0]
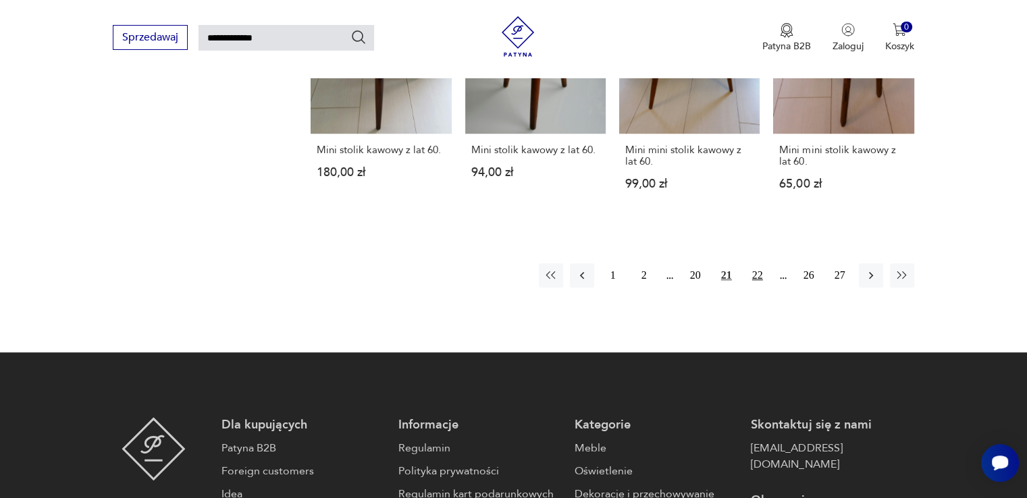
click at [760, 263] on button "22" at bounding box center [758, 275] width 24 height 24
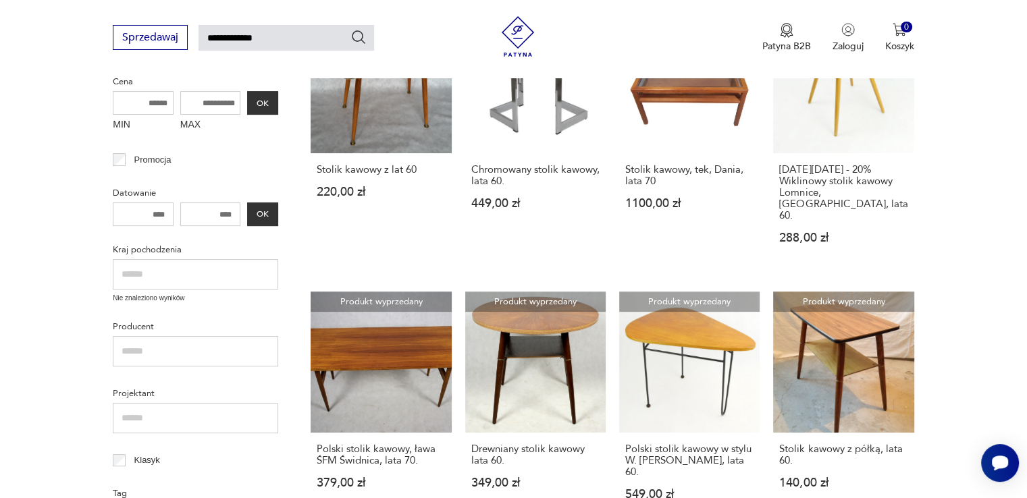
scroll to position [105, 0]
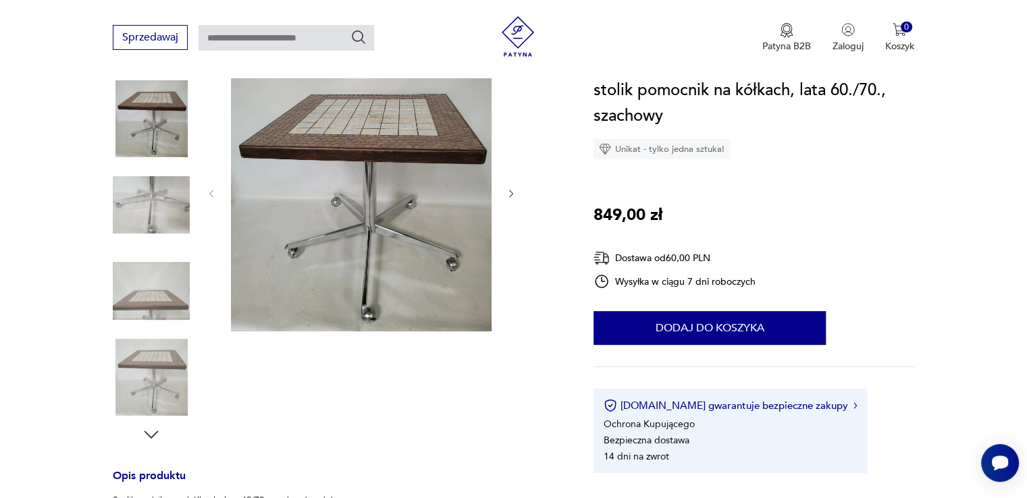
scroll to position [203, 0]
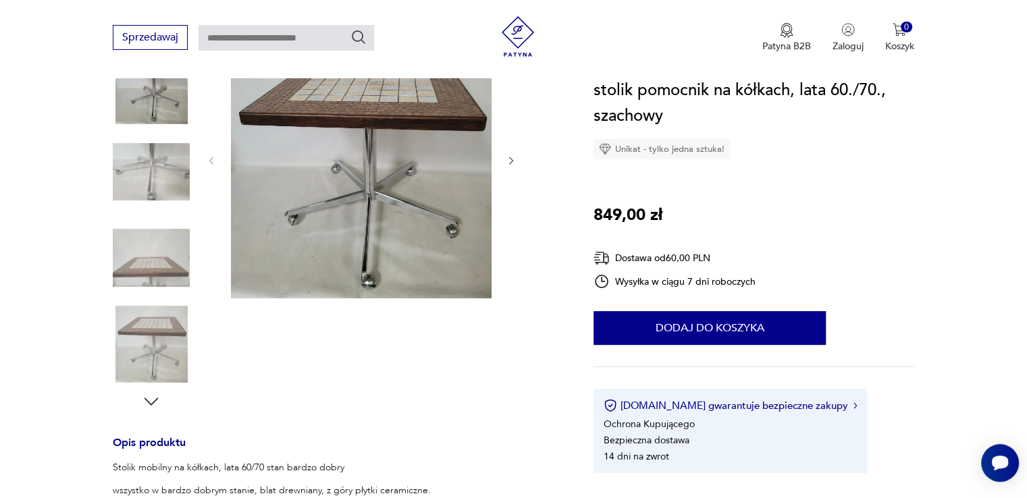
click at [511, 161] on icon "button" at bounding box center [511, 160] width 11 height 11
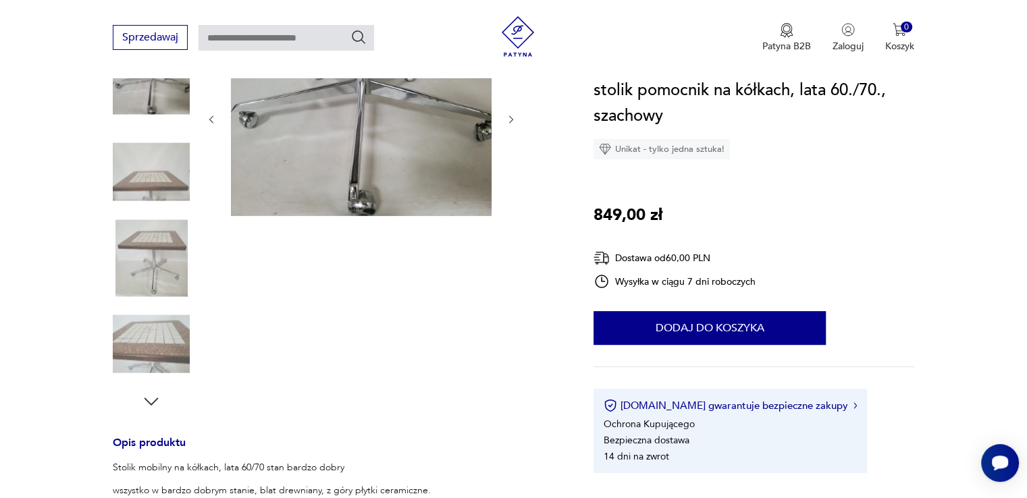
click at [512, 124] on icon "button" at bounding box center [511, 119] width 11 height 11
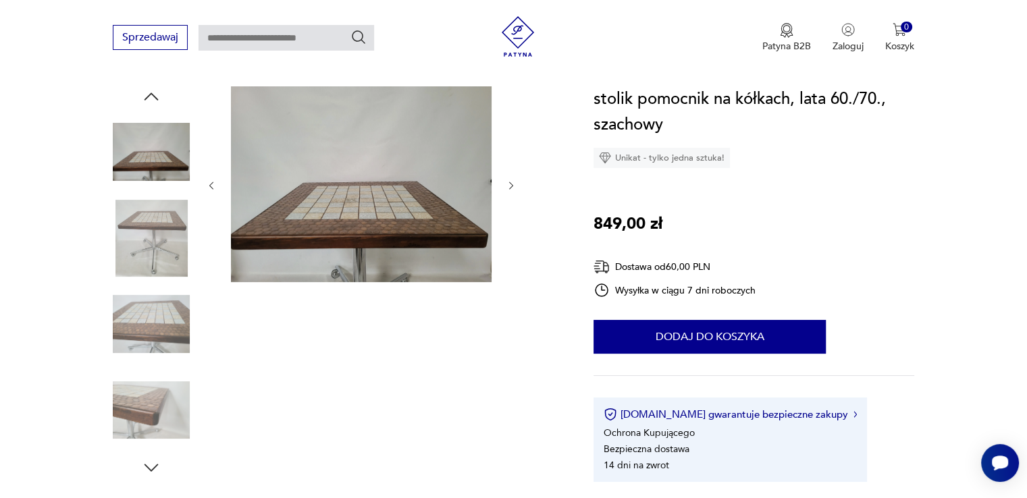
scroll to position [135, 0]
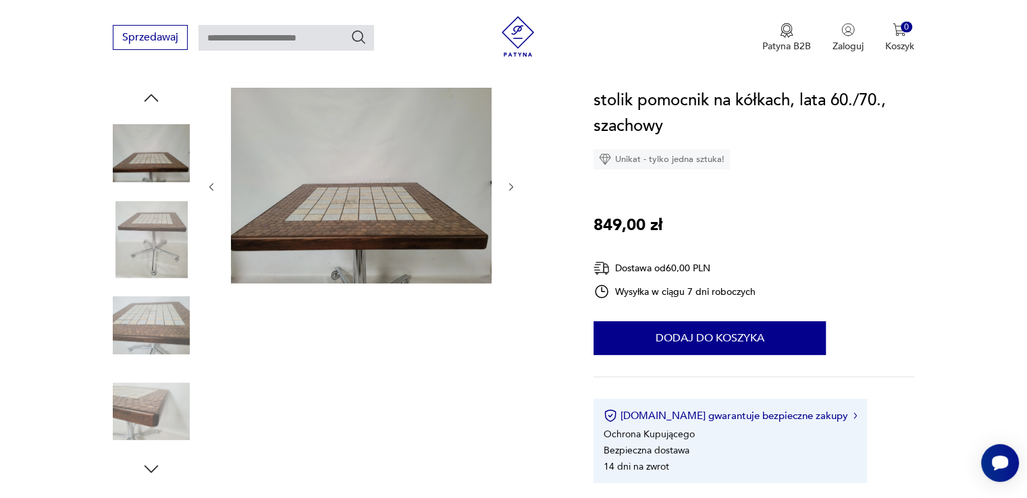
click at [506, 188] on icon "button" at bounding box center [511, 187] width 11 height 11
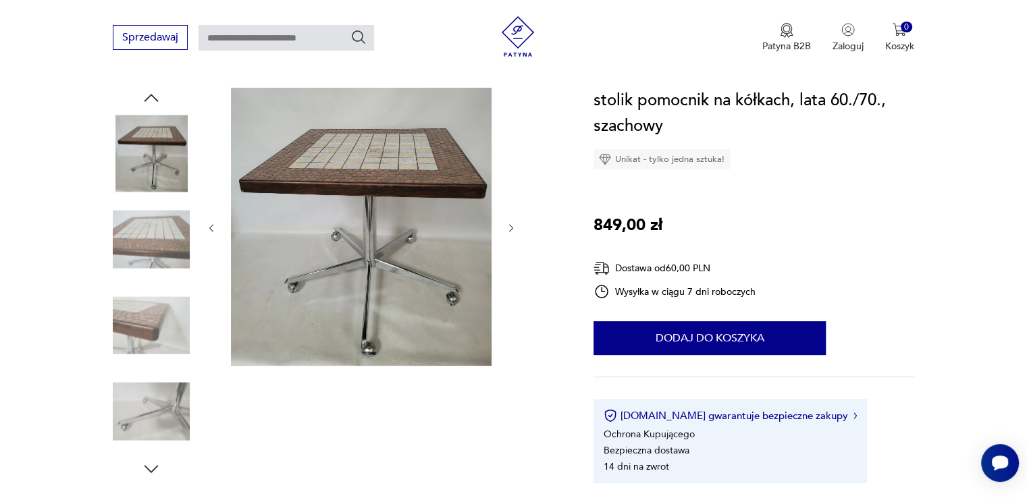
click at [511, 229] on icon "button" at bounding box center [511, 228] width 11 height 11
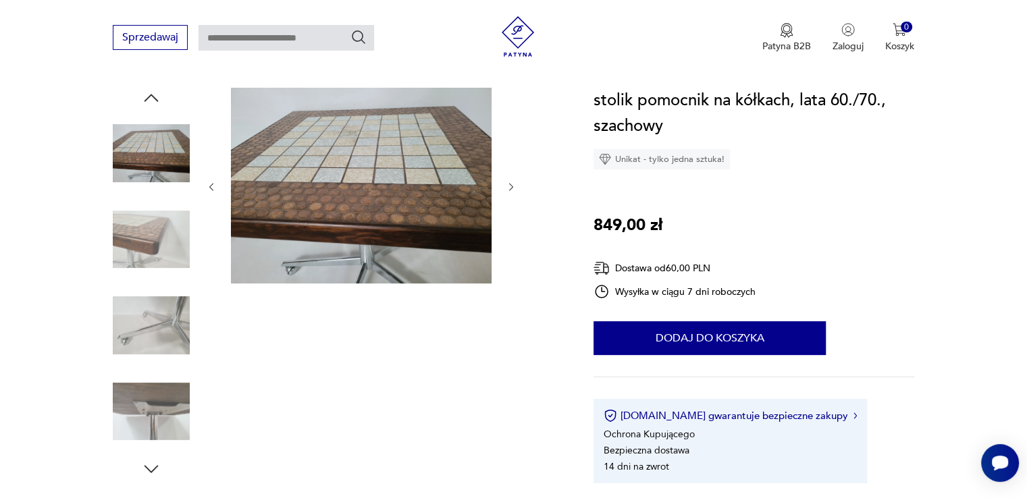
click at [514, 186] on icon "button" at bounding box center [511, 187] width 11 height 11
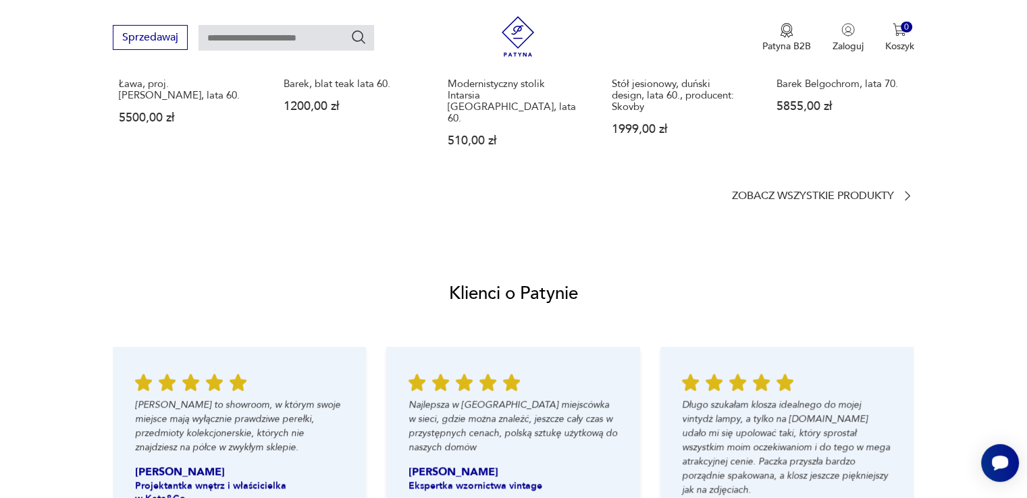
scroll to position [810, 0]
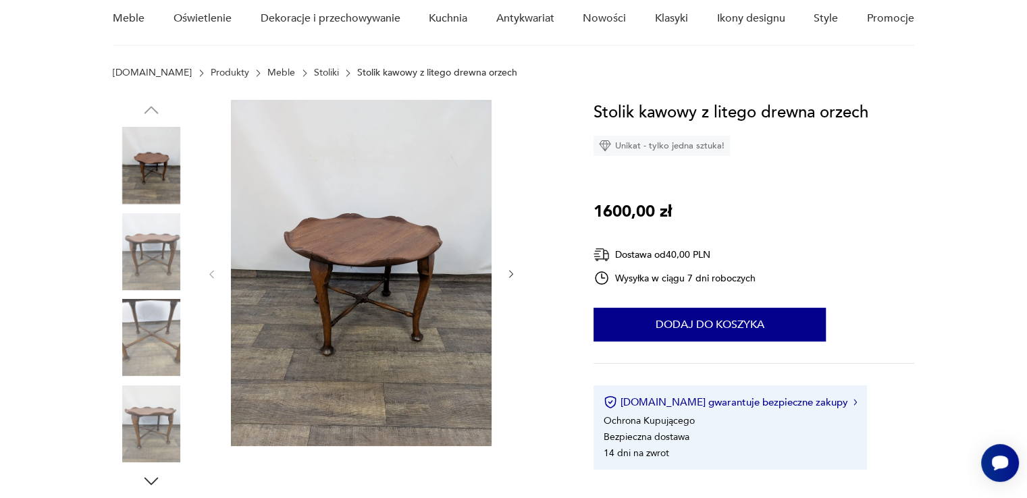
scroll to position [135, 0]
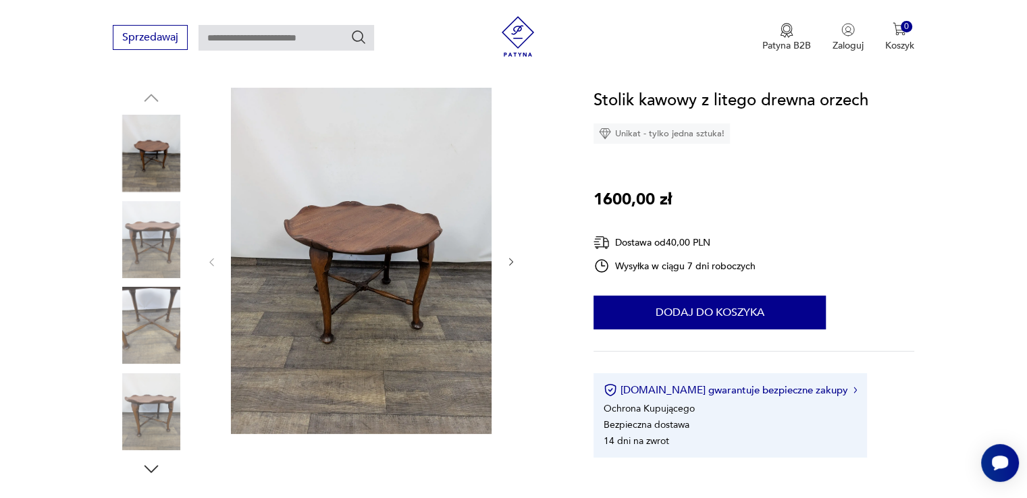
click at [511, 263] on icon "button" at bounding box center [511, 262] width 11 height 11
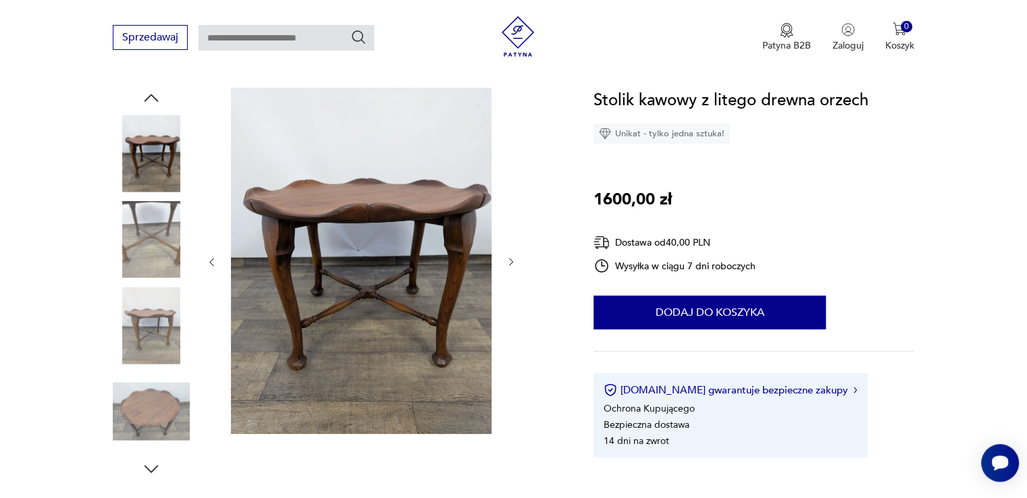
click at [511, 263] on icon "button" at bounding box center [511, 262] width 11 height 11
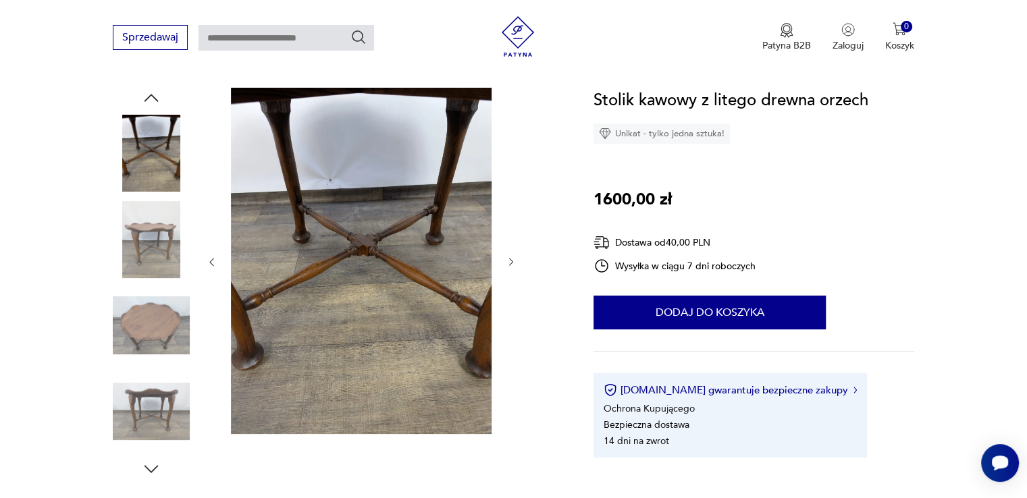
click at [511, 263] on icon "button" at bounding box center [511, 262] width 11 height 11
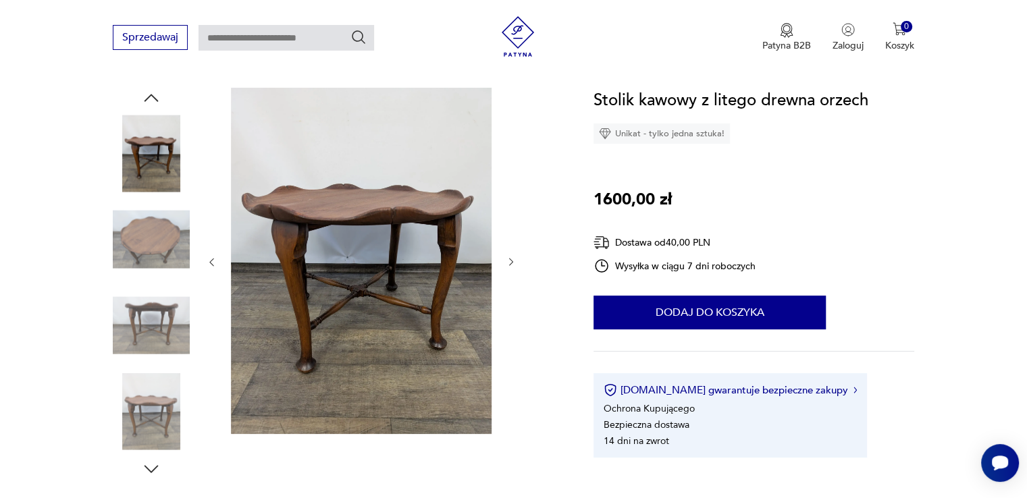
click at [511, 263] on icon "button" at bounding box center [511, 262] width 11 height 11
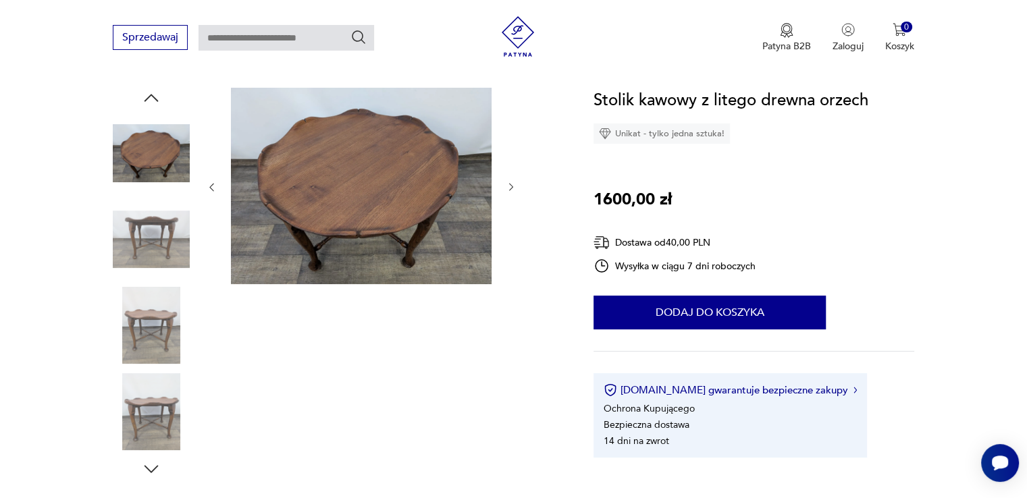
click at [510, 185] on icon "button" at bounding box center [511, 187] width 11 height 11
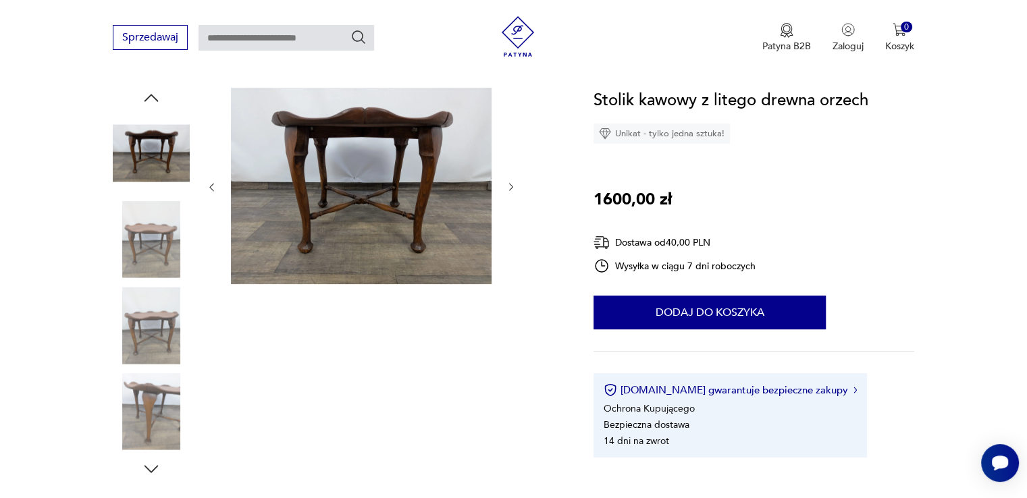
click at [510, 185] on icon "button" at bounding box center [511, 187] width 11 height 11
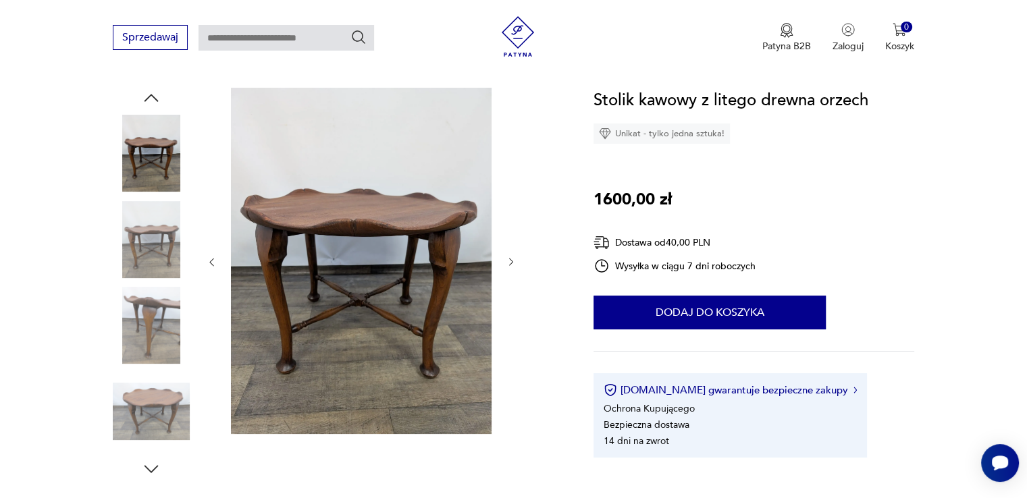
click at [515, 261] on icon "button" at bounding box center [511, 262] width 11 height 11
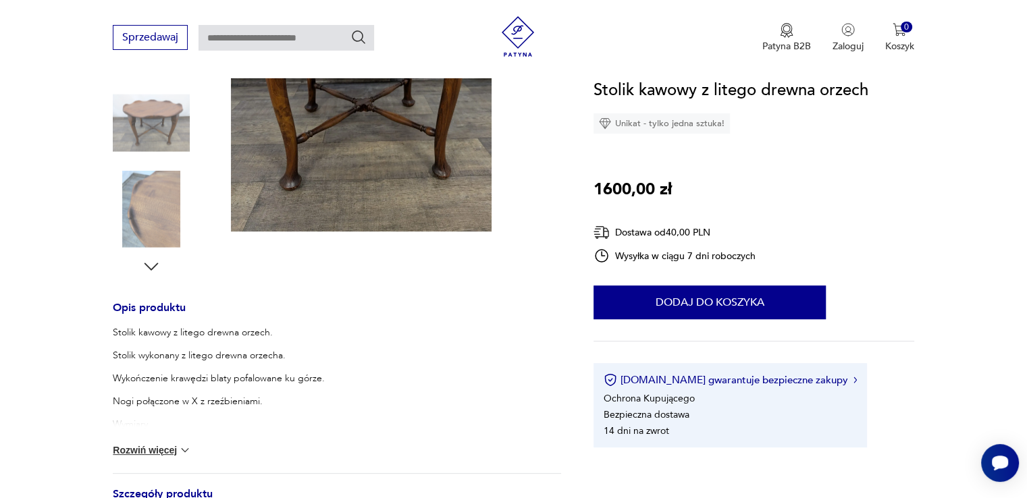
scroll to position [68, 0]
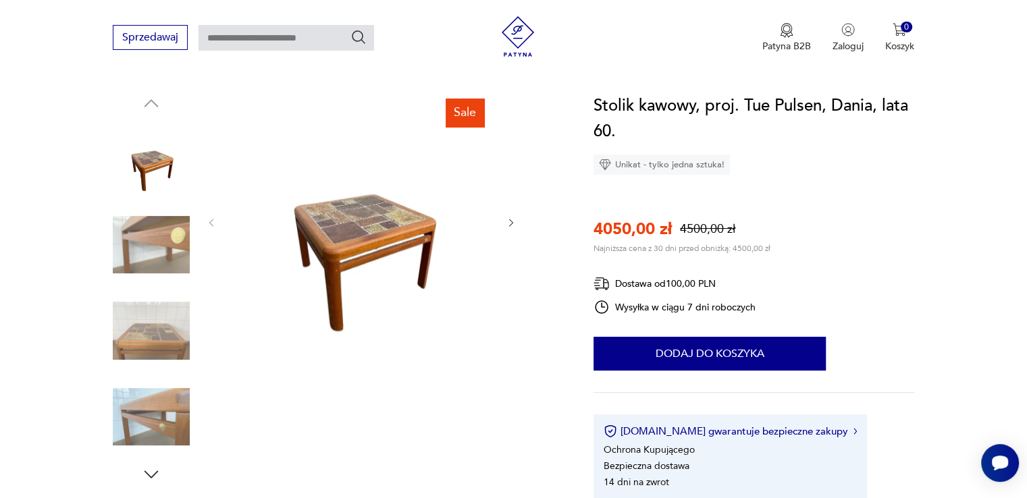
scroll to position [135, 0]
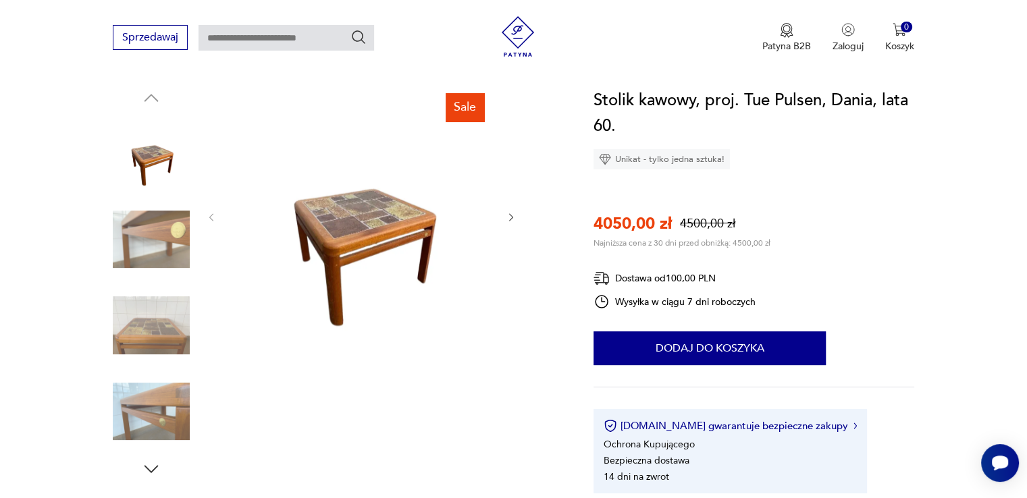
click at [511, 219] on icon "button" at bounding box center [511, 217] width 4 height 8
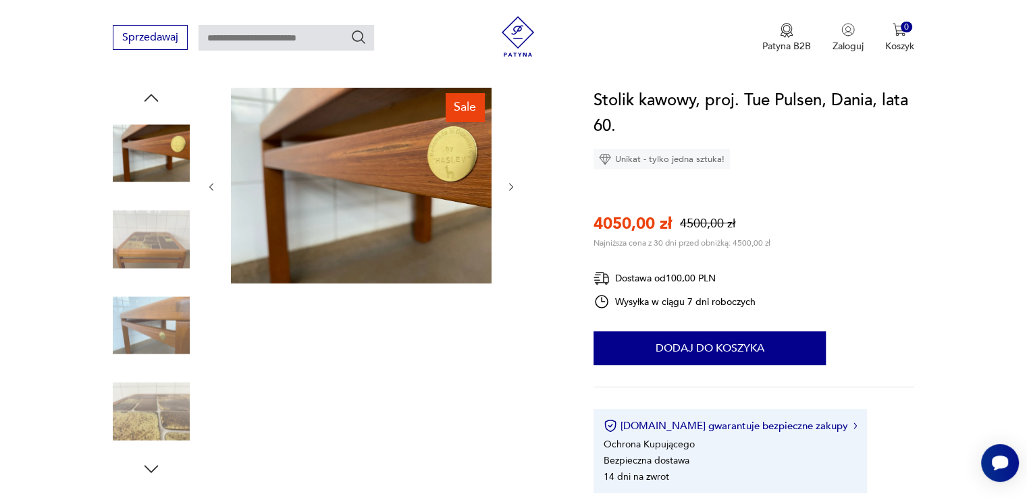
click at [512, 186] on icon "button" at bounding box center [511, 187] width 4 height 8
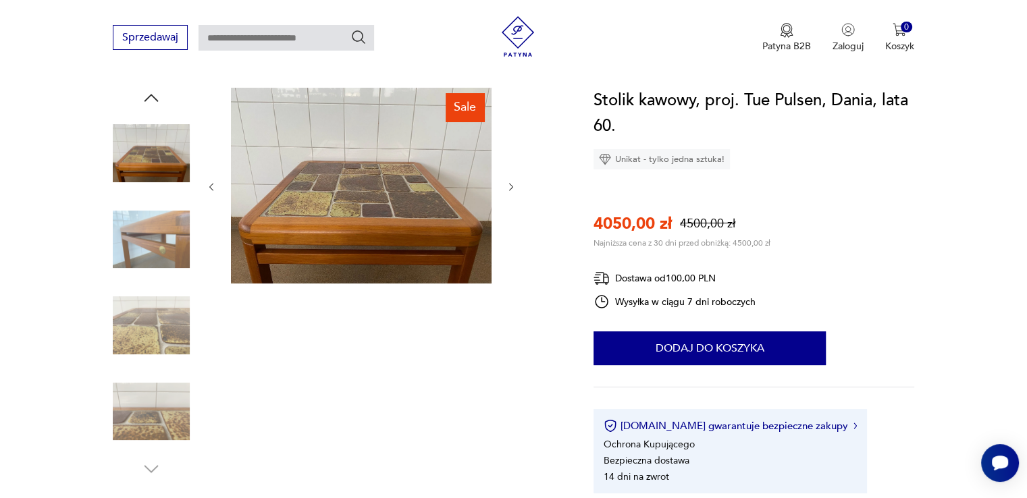
click at [512, 186] on icon "button" at bounding box center [511, 187] width 4 height 8
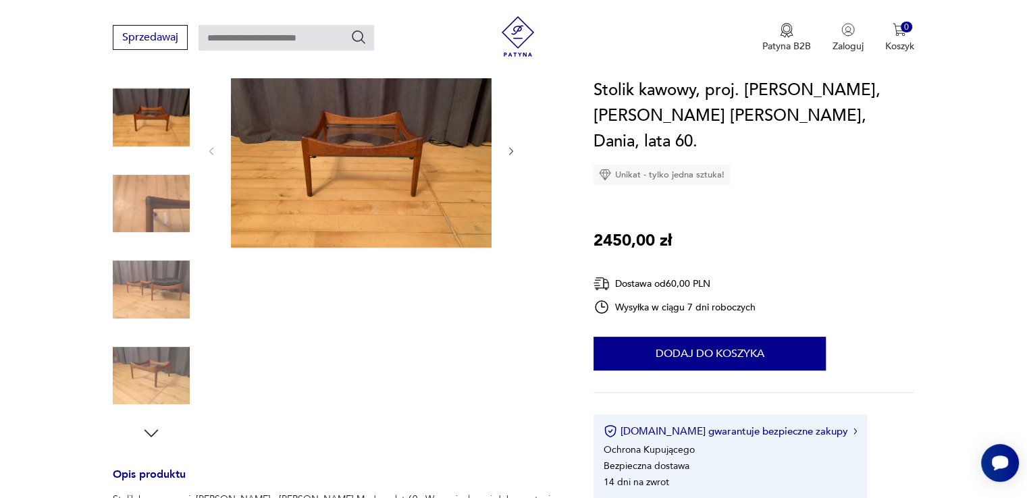
scroll to position [135, 0]
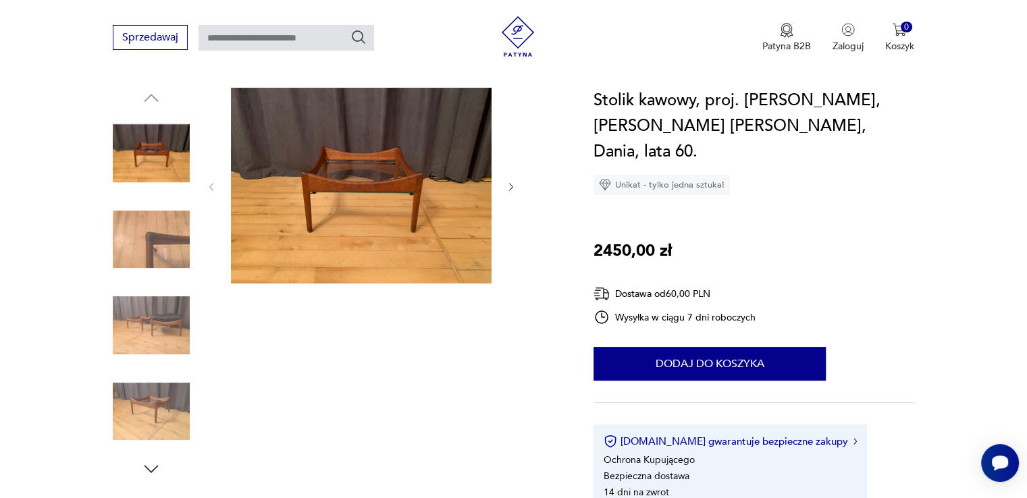
click at [513, 185] on icon "button" at bounding box center [511, 187] width 11 height 11
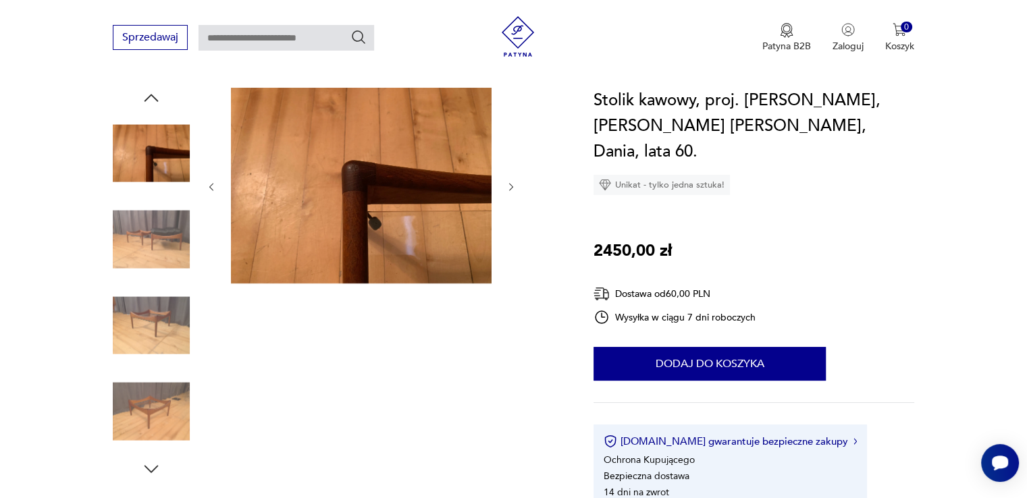
click at [513, 185] on icon "button" at bounding box center [511, 187] width 11 height 11
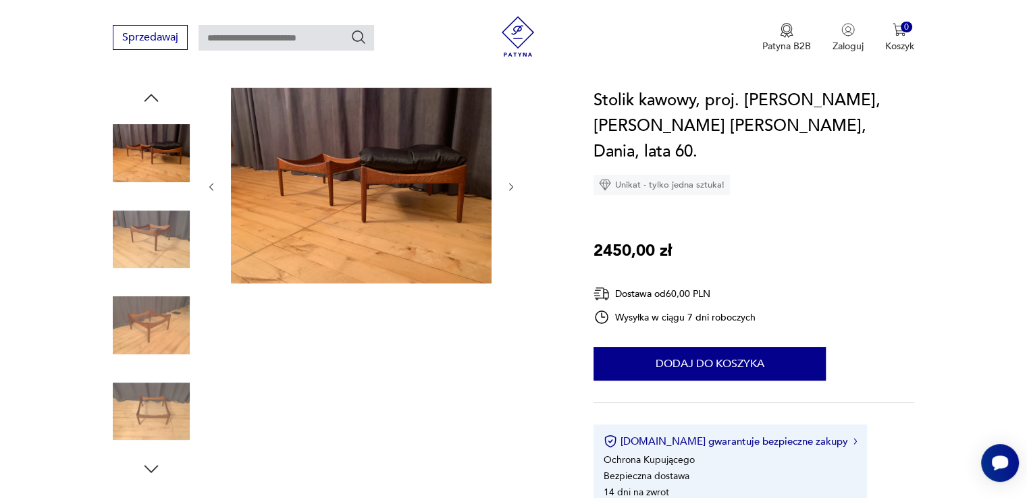
click at [513, 185] on icon "button" at bounding box center [511, 187] width 11 height 11
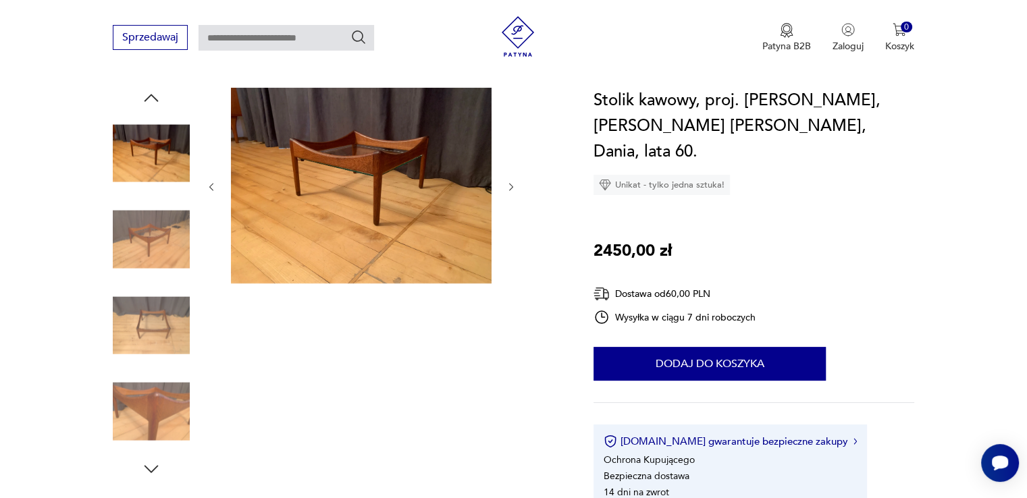
click at [513, 185] on icon "button" at bounding box center [511, 187] width 11 height 11
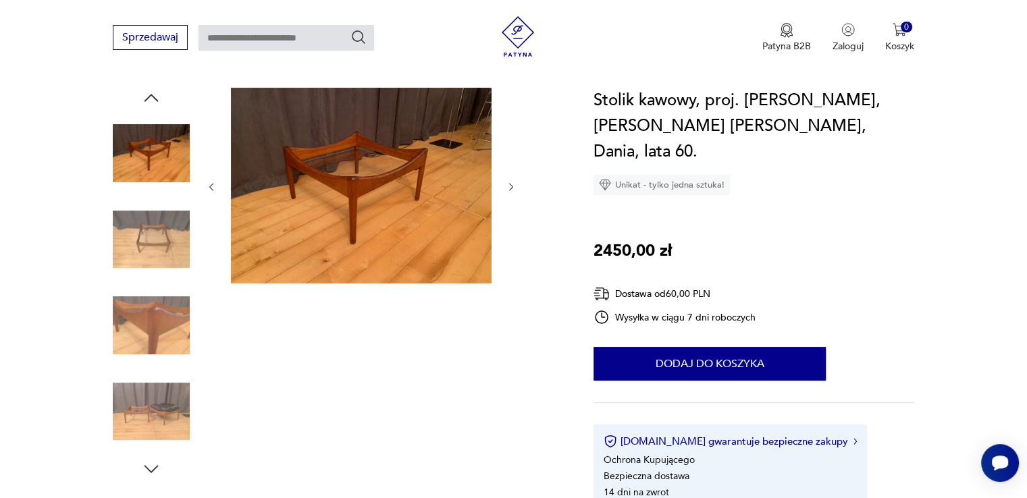
click at [513, 185] on icon "button" at bounding box center [511, 187] width 11 height 11
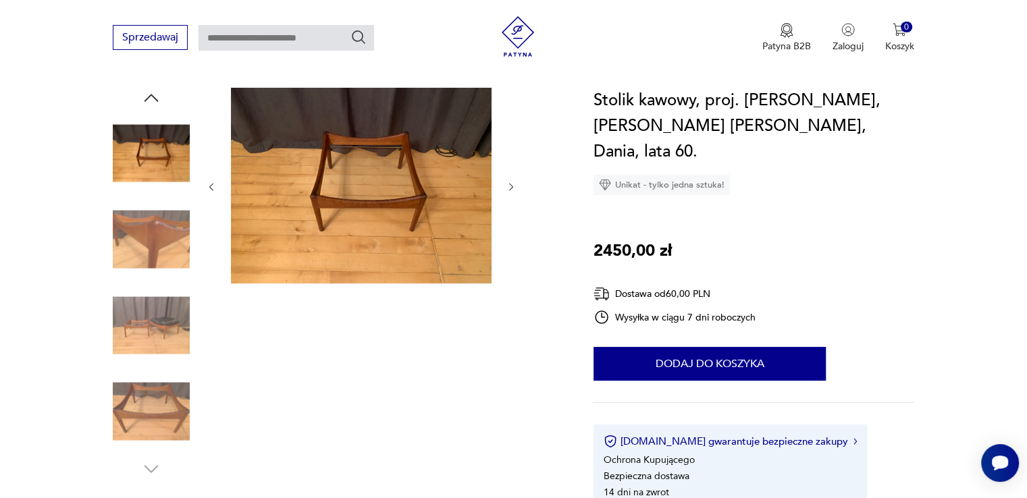
click at [513, 185] on icon "button" at bounding box center [511, 187] width 11 height 11
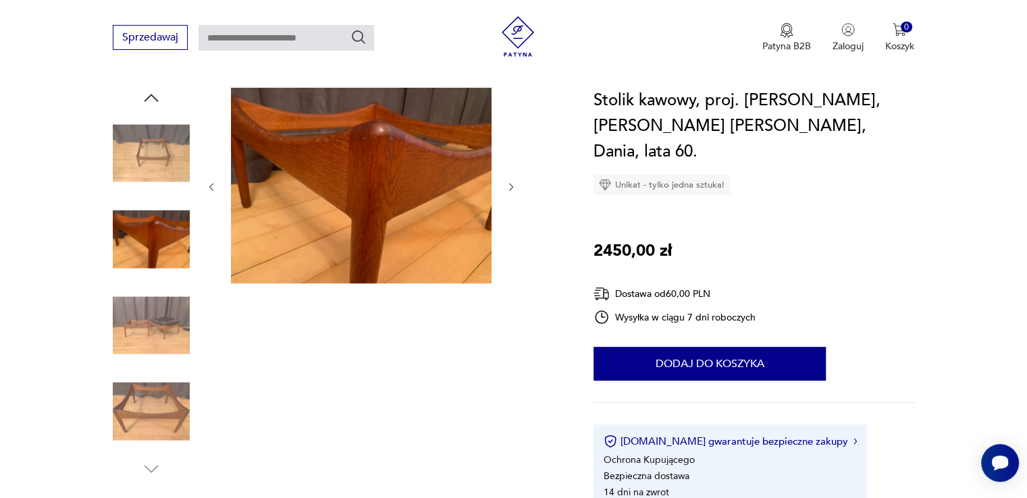
click at [161, 226] on img at bounding box center [151, 239] width 77 height 77
click at [138, 163] on img at bounding box center [151, 153] width 77 height 77
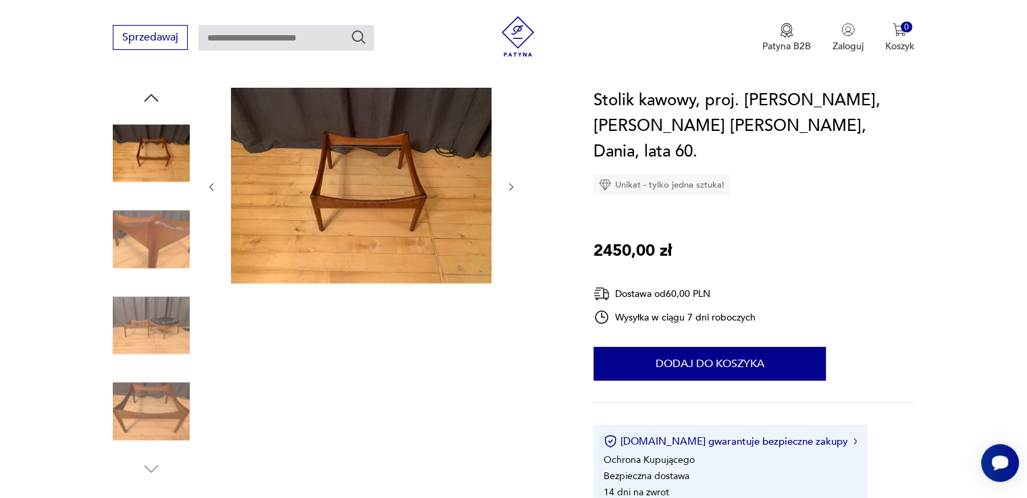
click at [165, 152] on img at bounding box center [151, 153] width 77 height 77
click at [151, 252] on img at bounding box center [151, 239] width 77 height 77
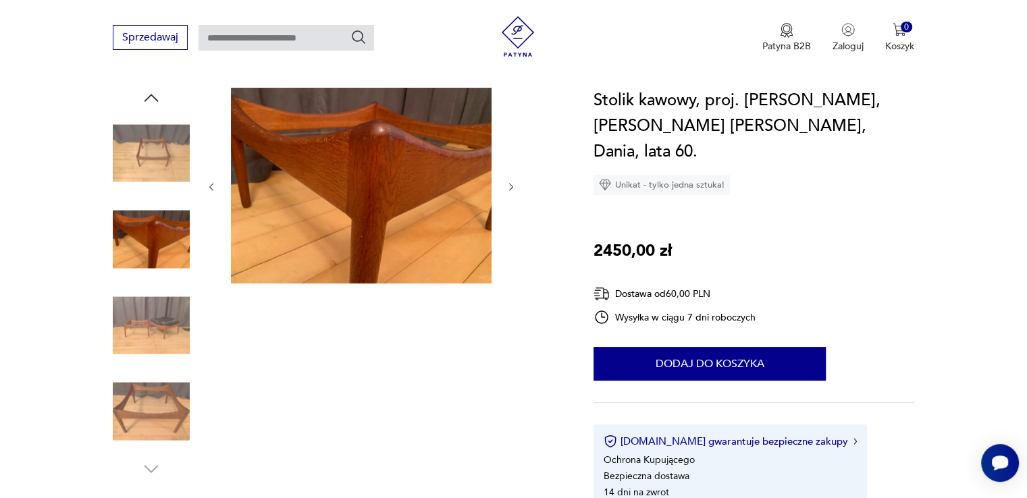
click at [147, 149] on img at bounding box center [151, 153] width 77 height 77
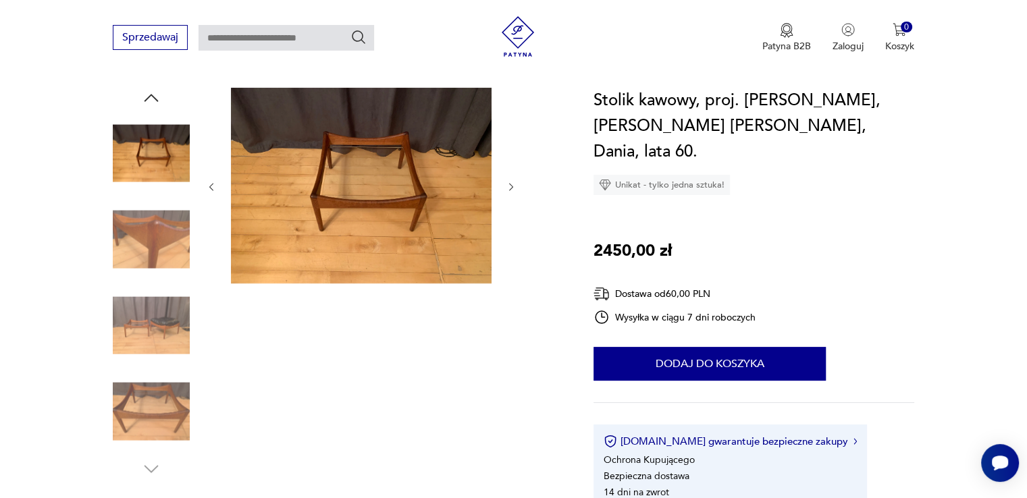
click at [157, 414] on img at bounding box center [151, 411] width 77 height 77
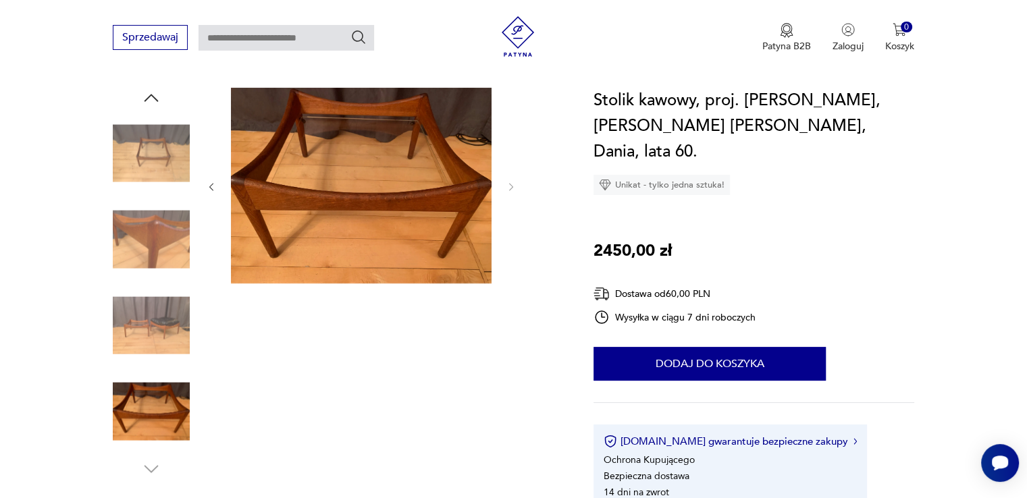
click at [396, 148] on img at bounding box center [361, 186] width 261 height 196
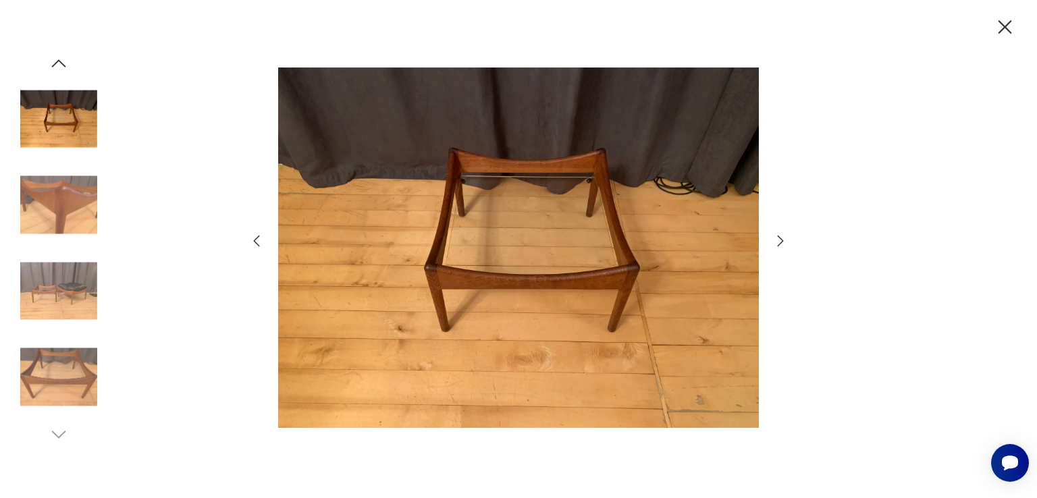
click at [1017, 304] on div at bounding box center [518, 249] width 1037 height 498
click at [1006, 24] on icon "button" at bounding box center [1005, 28] width 24 height 24
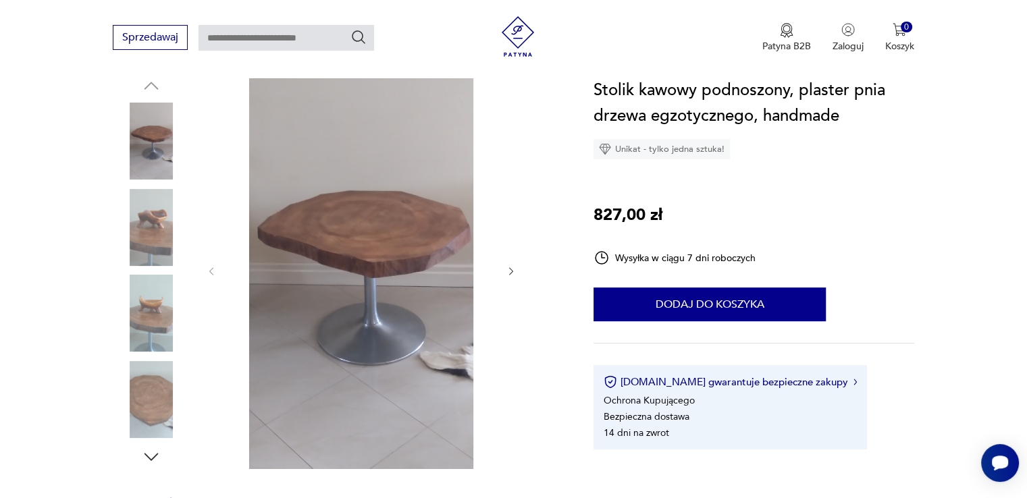
scroll to position [135, 0]
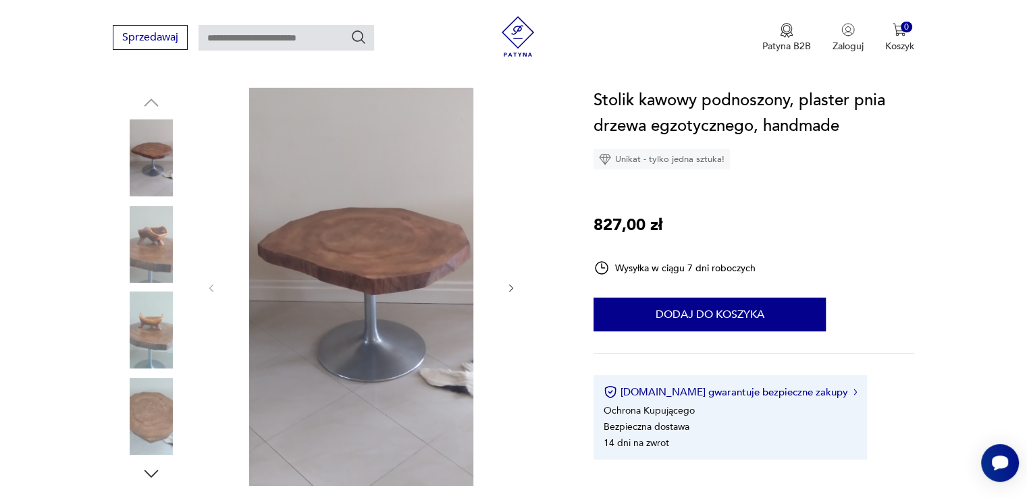
click at [507, 287] on icon "button" at bounding box center [511, 288] width 11 height 11
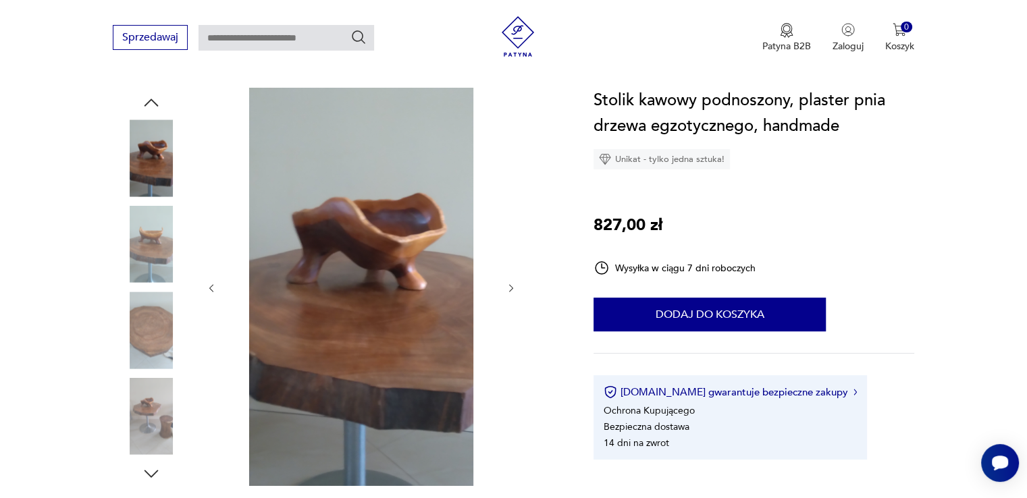
click at [507, 287] on icon "button" at bounding box center [511, 288] width 11 height 11
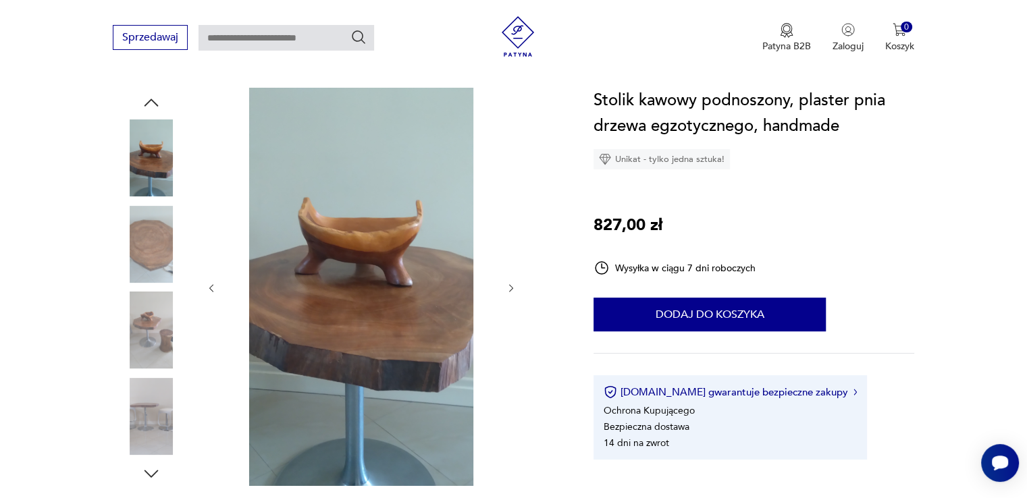
click at [507, 287] on icon "button" at bounding box center [511, 288] width 11 height 11
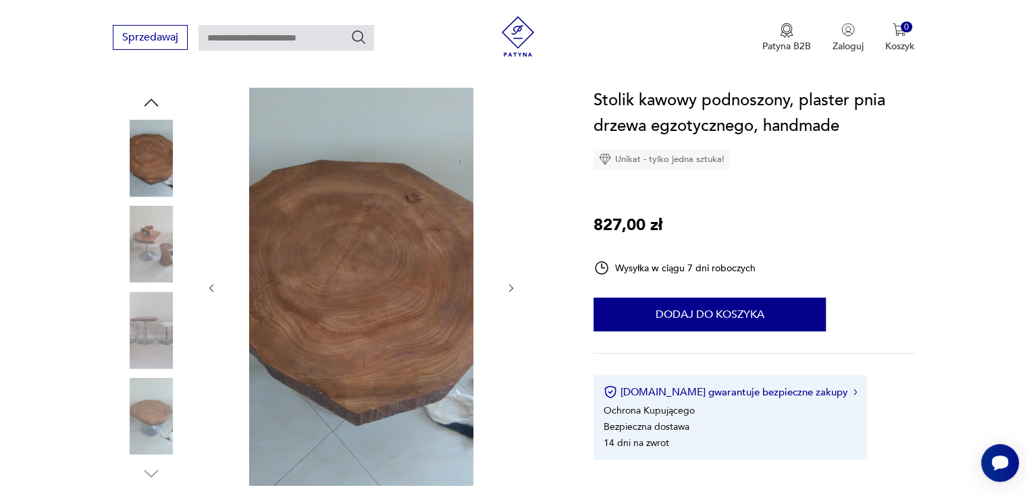
click at [507, 287] on icon "button" at bounding box center [511, 288] width 11 height 11
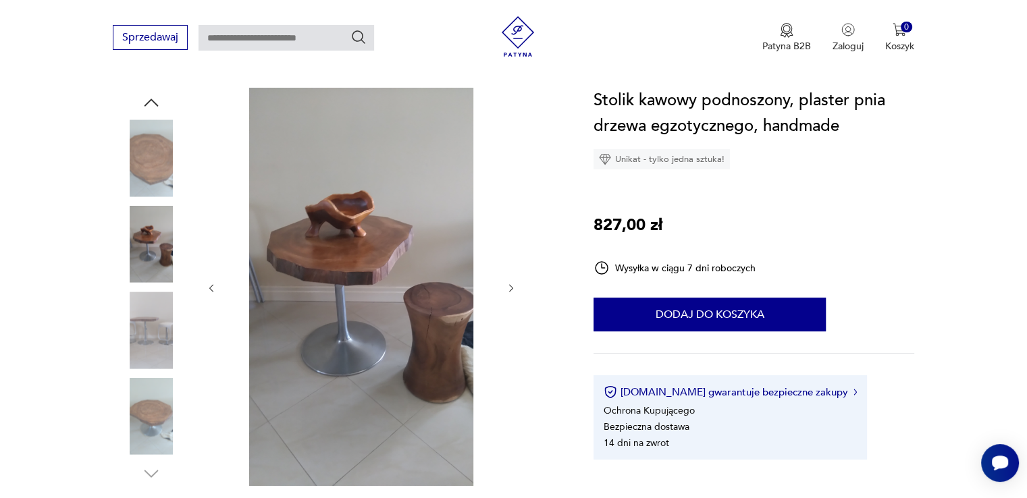
click at [507, 287] on icon "button" at bounding box center [511, 288] width 11 height 11
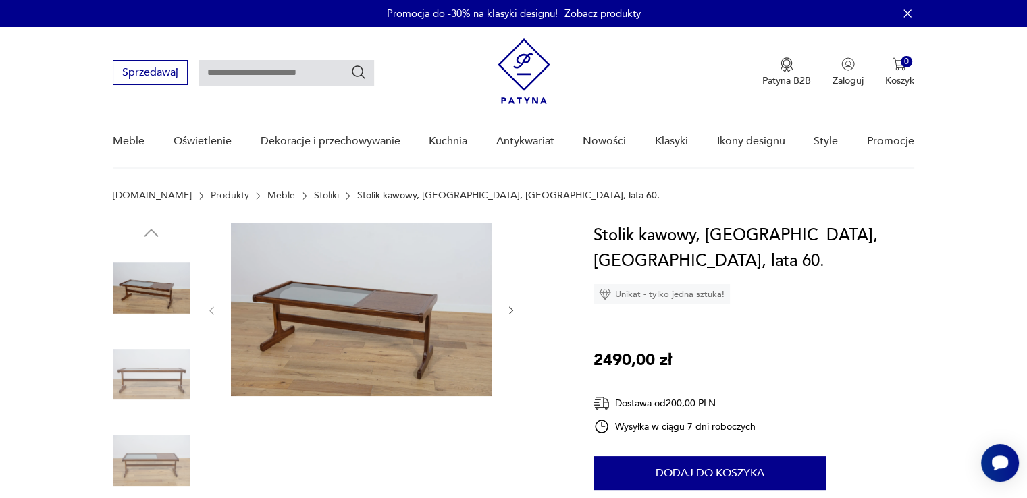
click at [513, 309] on icon "button" at bounding box center [511, 310] width 11 height 11
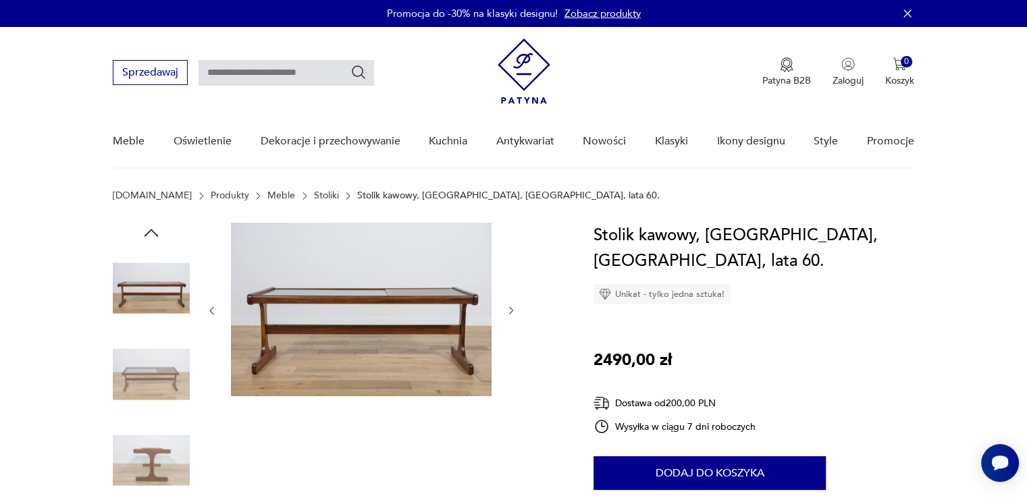
click at [513, 309] on icon "button" at bounding box center [511, 310] width 11 height 11
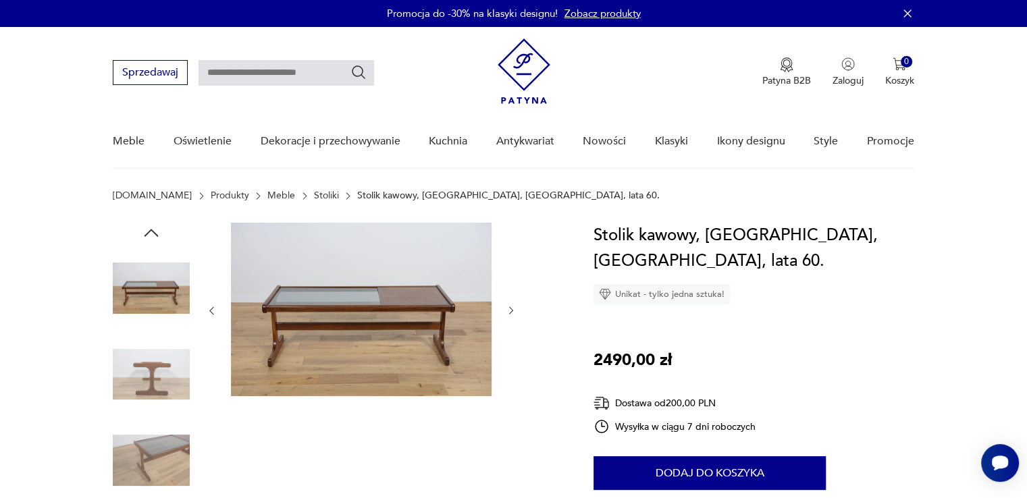
click at [508, 313] on icon "button" at bounding box center [511, 310] width 11 height 11
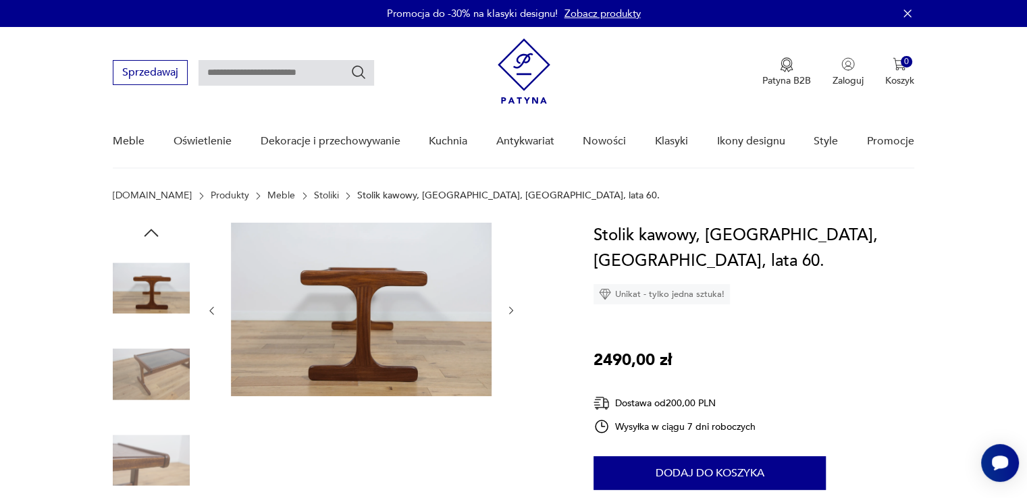
click at [507, 313] on icon "button" at bounding box center [511, 310] width 11 height 11
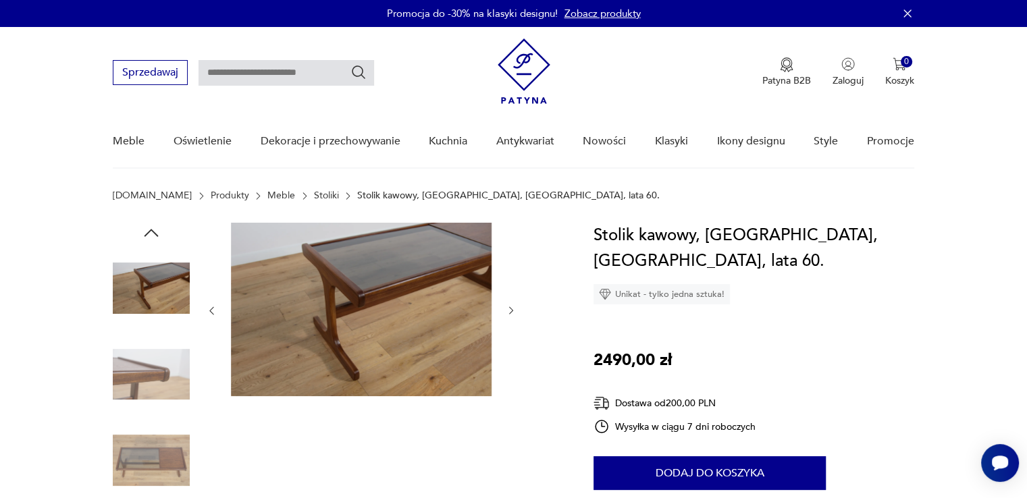
click at [507, 313] on icon "button" at bounding box center [511, 310] width 11 height 11
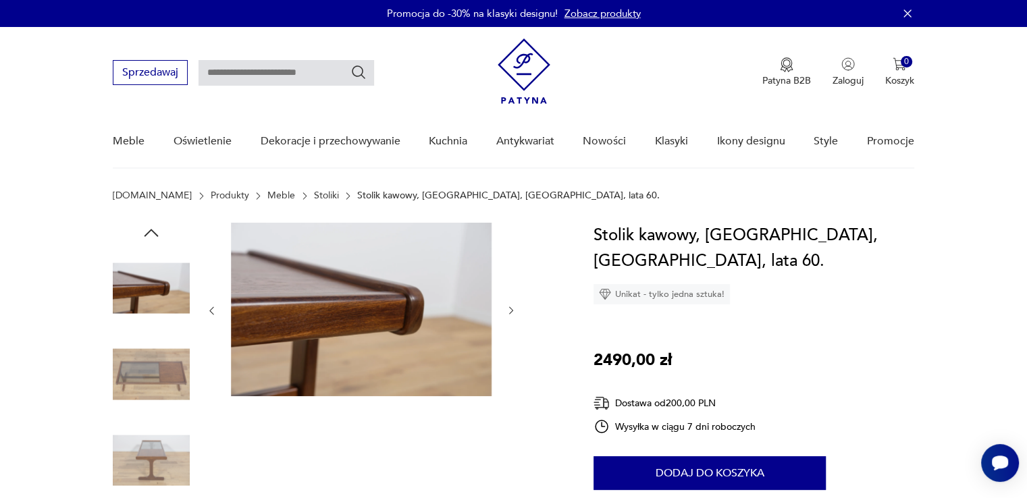
click at [507, 313] on icon "button" at bounding box center [511, 310] width 11 height 11
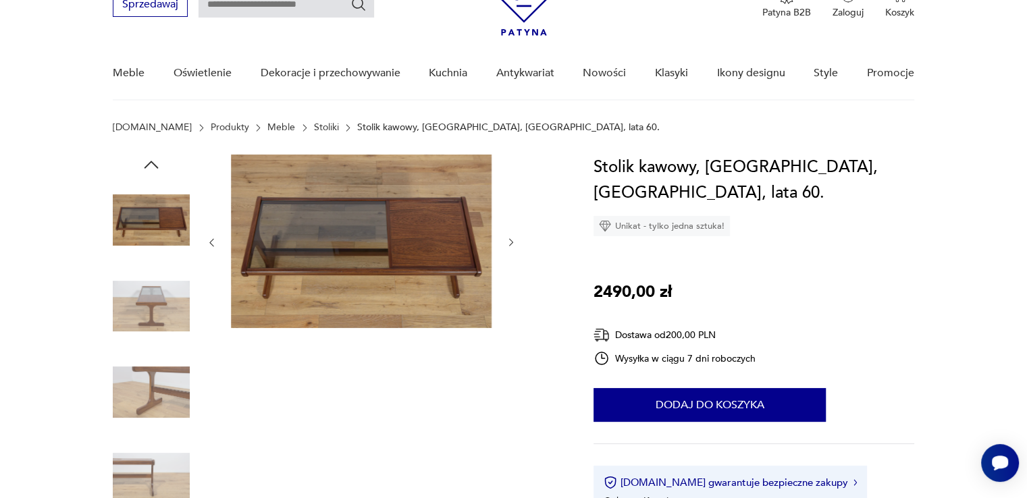
scroll to position [68, 0]
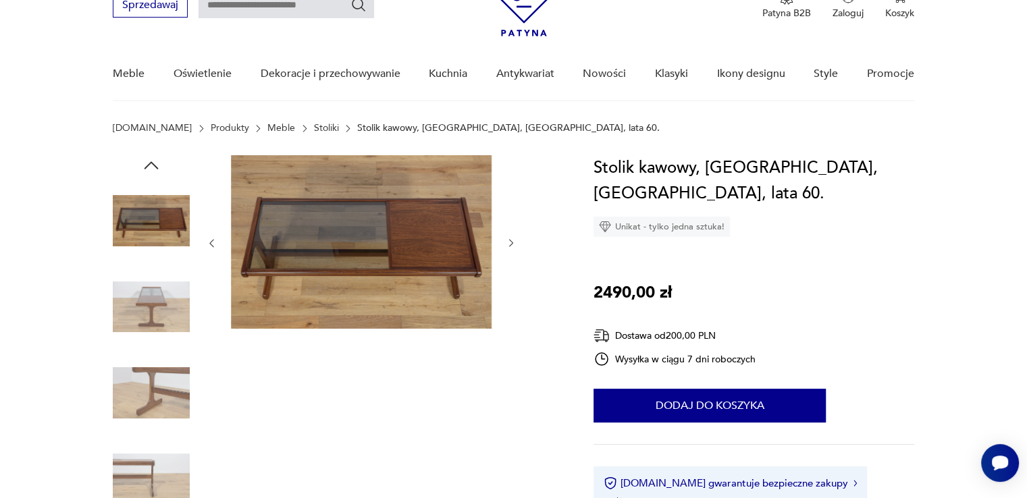
click at [431, 236] on img at bounding box center [361, 242] width 261 height 174
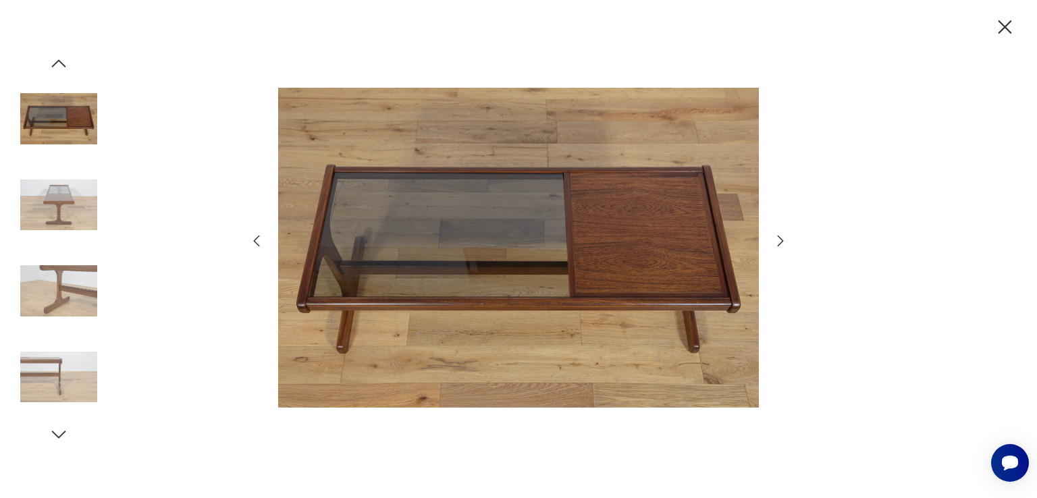
click at [1003, 33] on icon "button" at bounding box center [1005, 28] width 24 height 24
